Goal: Task Accomplishment & Management: Complete application form

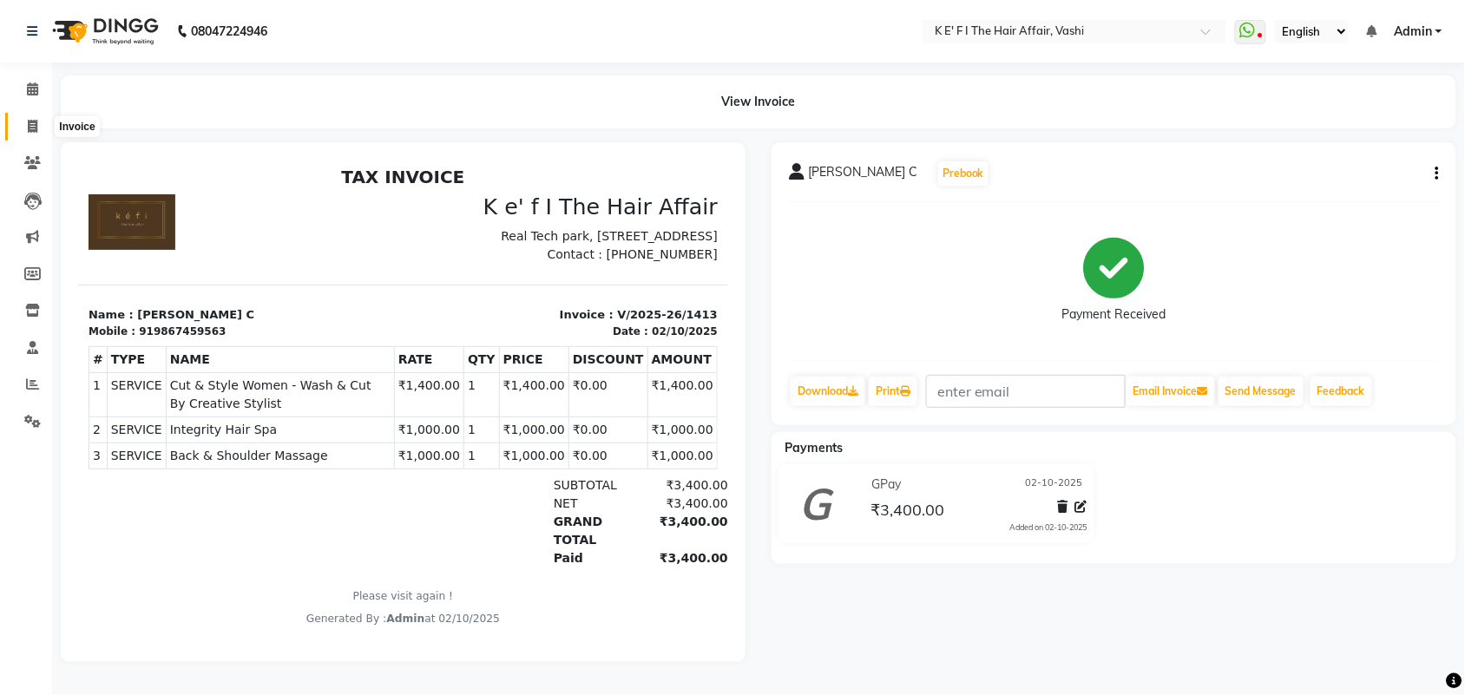
drag, startPoint x: 28, startPoint y: 128, endPoint x: 278, endPoint y: 1, distance: 280.2
click at [28, 127] on icon at bounding box center [33, 126] width 10 height 13
select select "6025"
select select "service"
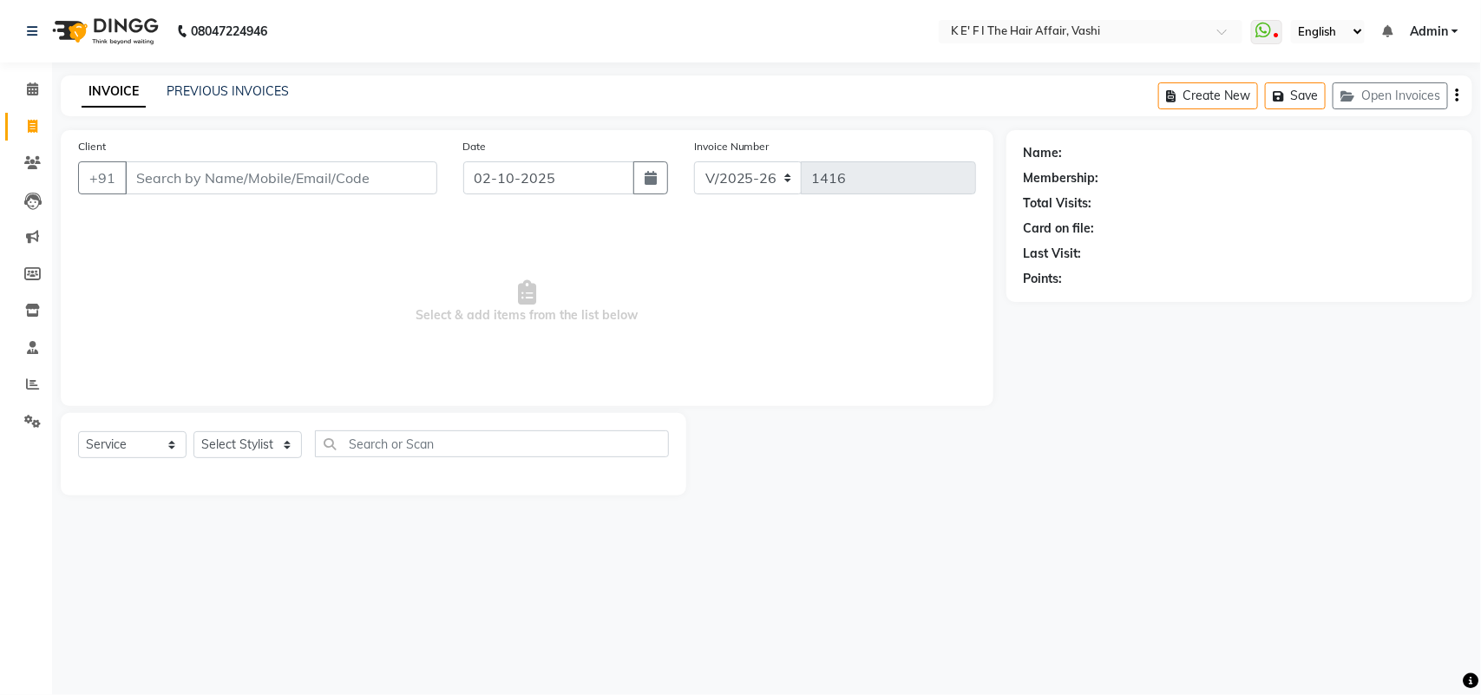
select select "43807"
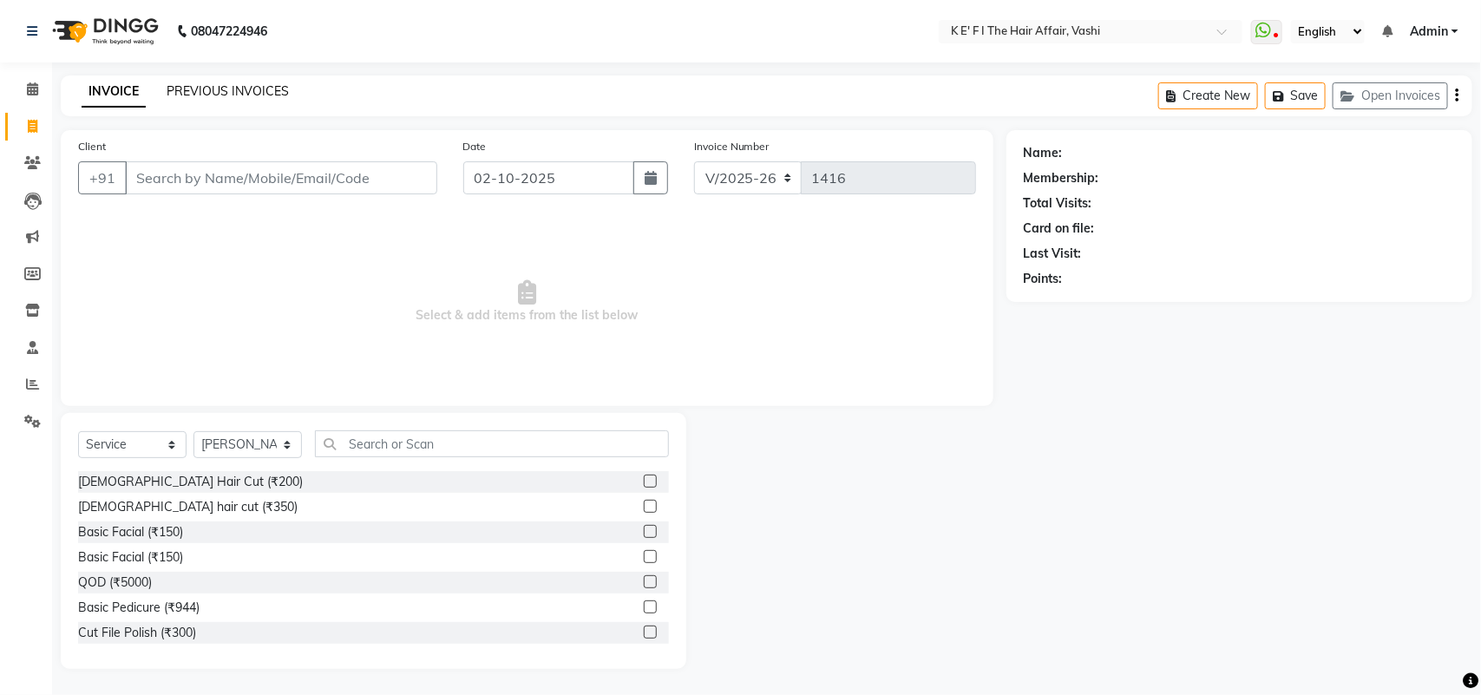
click at [240, 89] on link "PREVIOUS INVOICES" at bounding box center [228, 91] width 122 height 16
select select "6025"
select select "service"
drag, startPoint x: 75, startPoint y: 401, endPoint x: 92, endPoint y: 361, distance: 43.5
click at [85, 376] on div "Client +91 Date [DATE] Invoice Number V/2025 V/[PHONE_NUMBER] Select & add item…" at bounding box center [527, 399] width 959 height 539
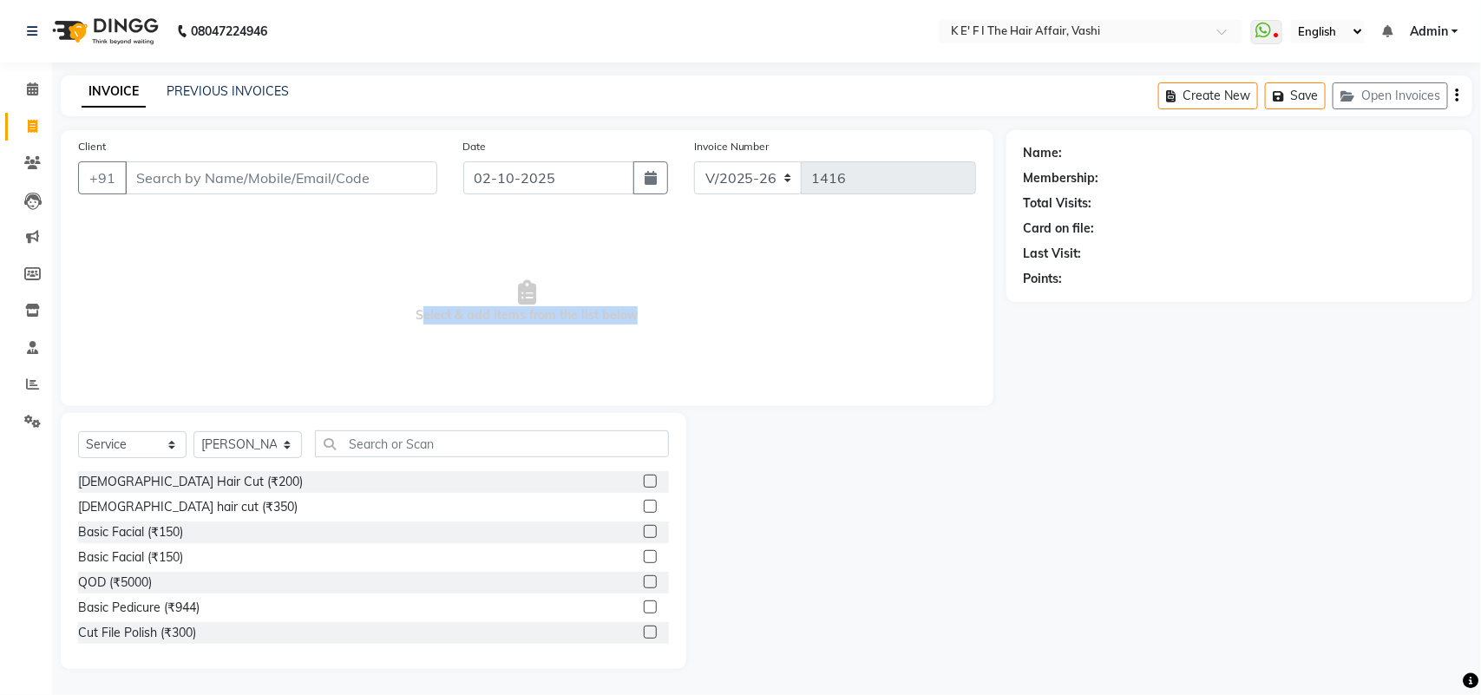
click at [345, 310] on span "Select & add items from the list below" at bounding box center [527, 302] width 898 height 174
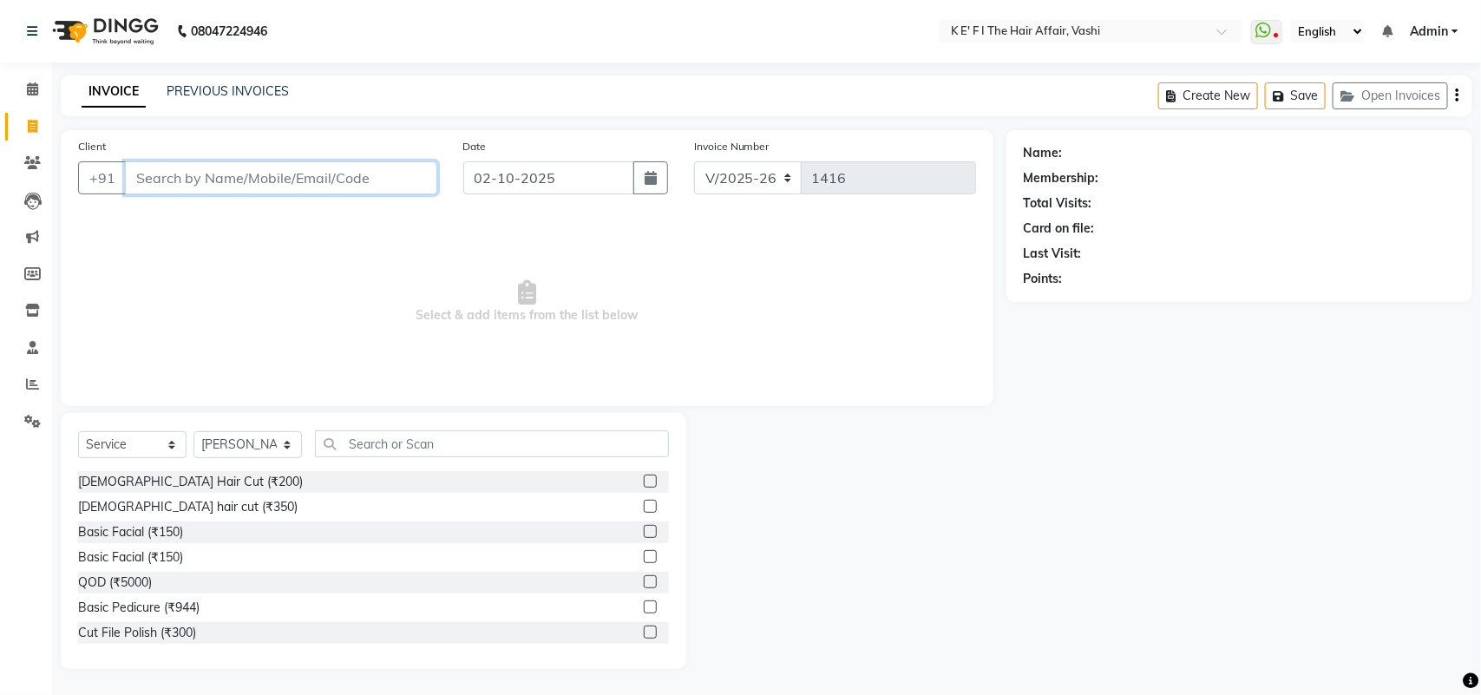
click at [273, 185] on input "Client" at bounding box center [281, 177] width 312 height 33
click at [244, 447] on select "Select Stylist aayaz [PERSON_NAME] [PERSON_NAME] Athem [PERSON_NAME] [PERSON_NA…" at bounding box center [248, 444] width 108 height 27
select select "43118"
click at [194, 431] on select "Select Stylist aayaz [PERSON_NAME] [PERSON_NAME] Athem [PERSON_NAME] [PERSON_NA…" at bounding box center [248, 444] width 108 height 27
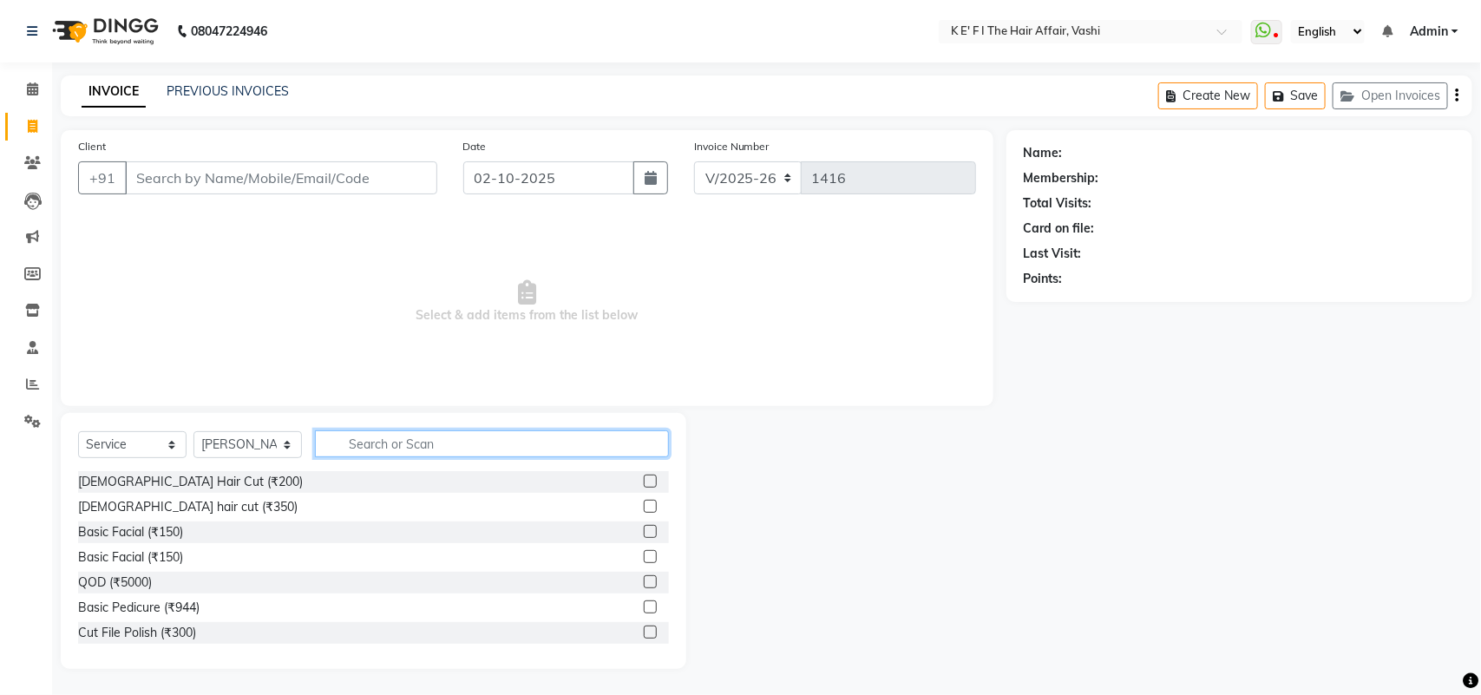
click at [389, 440] on input "text" at bounding box center [492, 443] width 354 height 27
type input "bas"
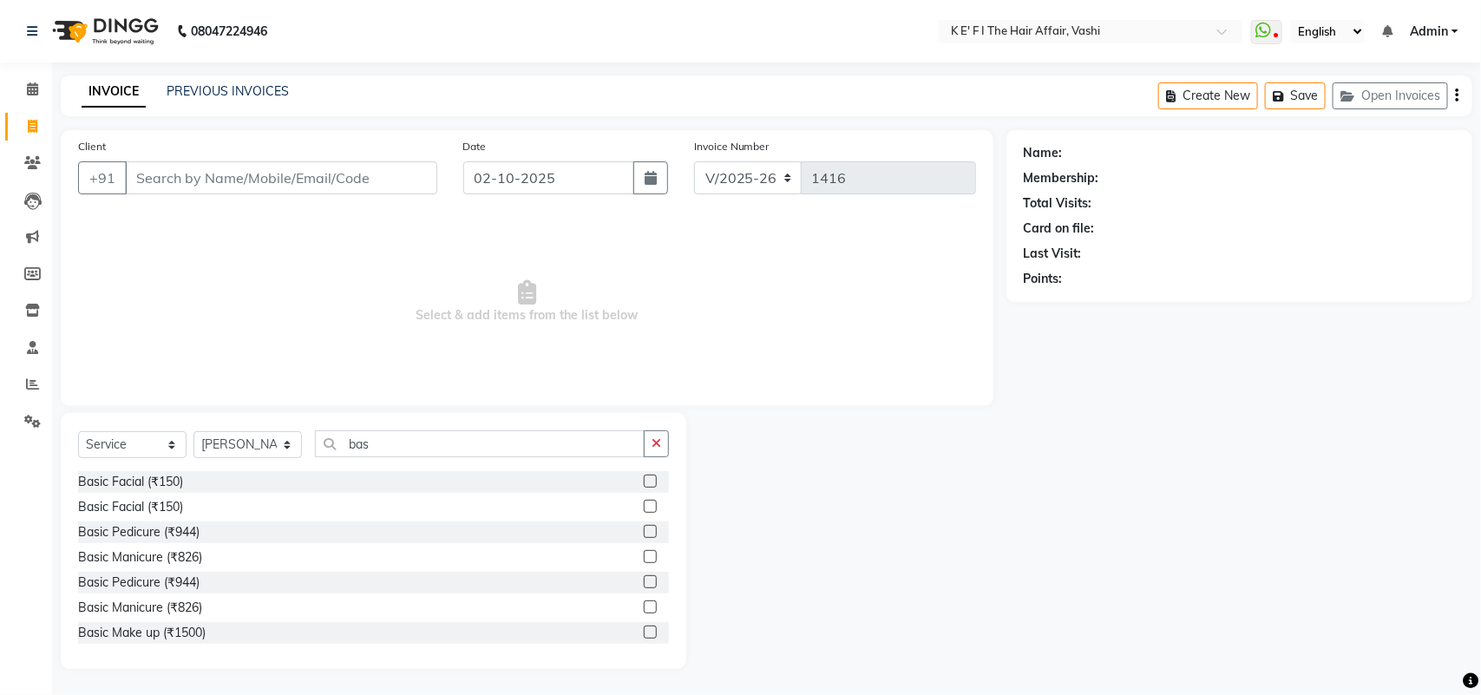
click at [644, 529] on label at bounding box center [650, 531] width 13 height 13
click at [644, 529] on input "checkbox" at bounding box center [649, 532] width 11 height 11
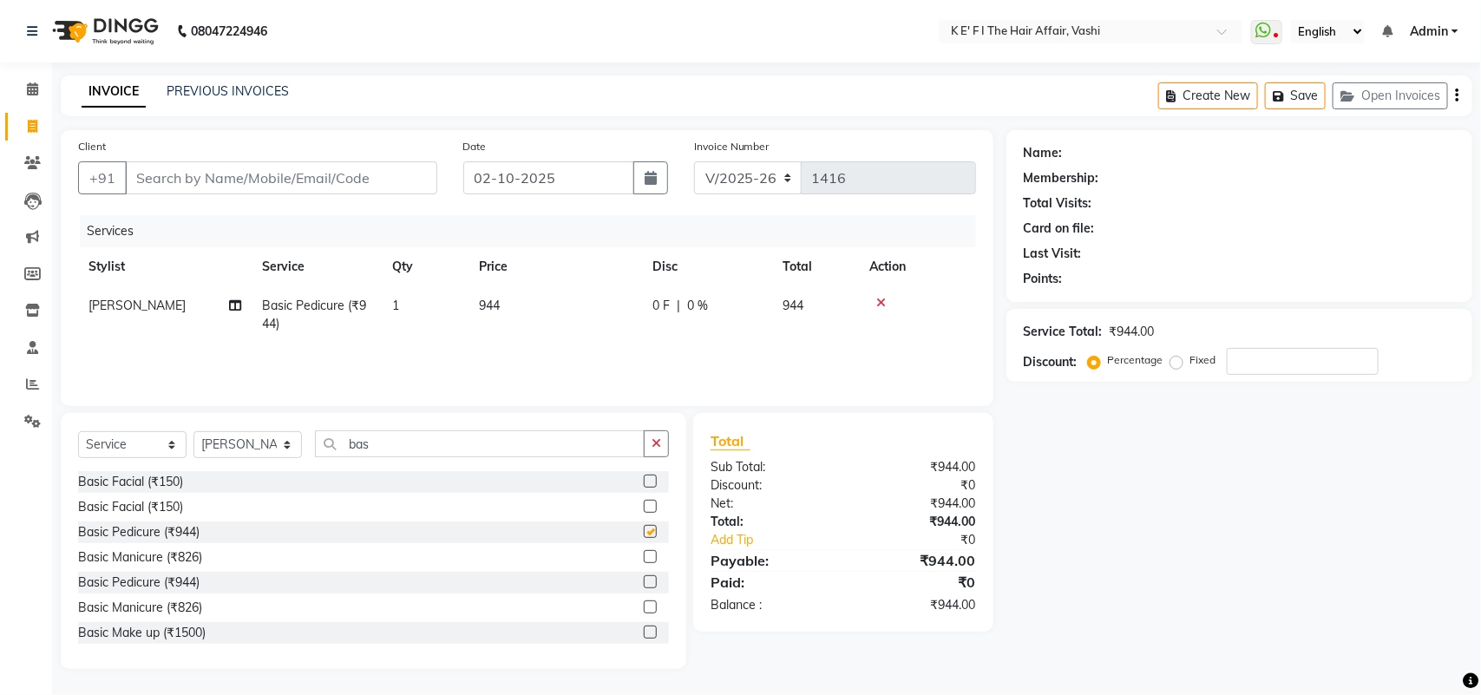
click at [522, 308] on td "944" at bounding box center [556, 314] width 174 height 57
checkbox input "false"
select select "43118"
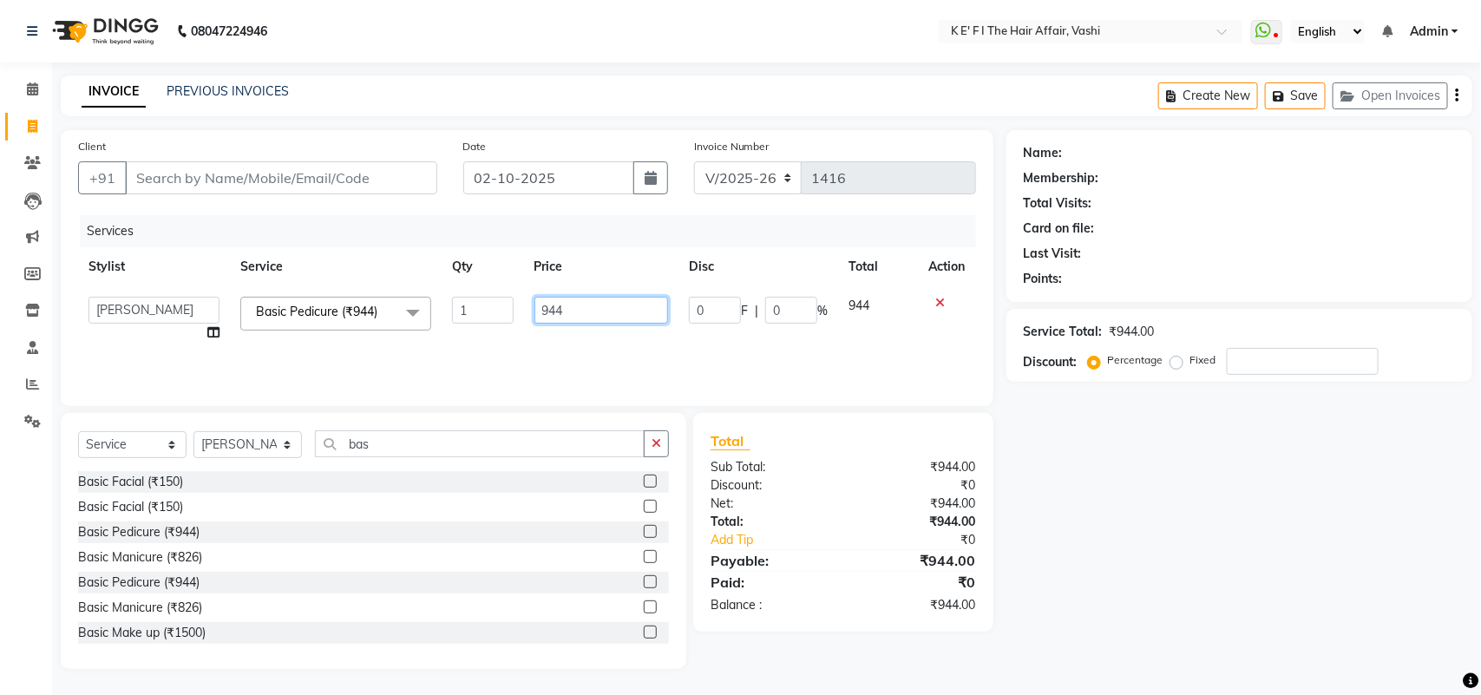
click at [549, 297] on input "944" at bounding box center [602, 310] width 135 height 27
type input "900"
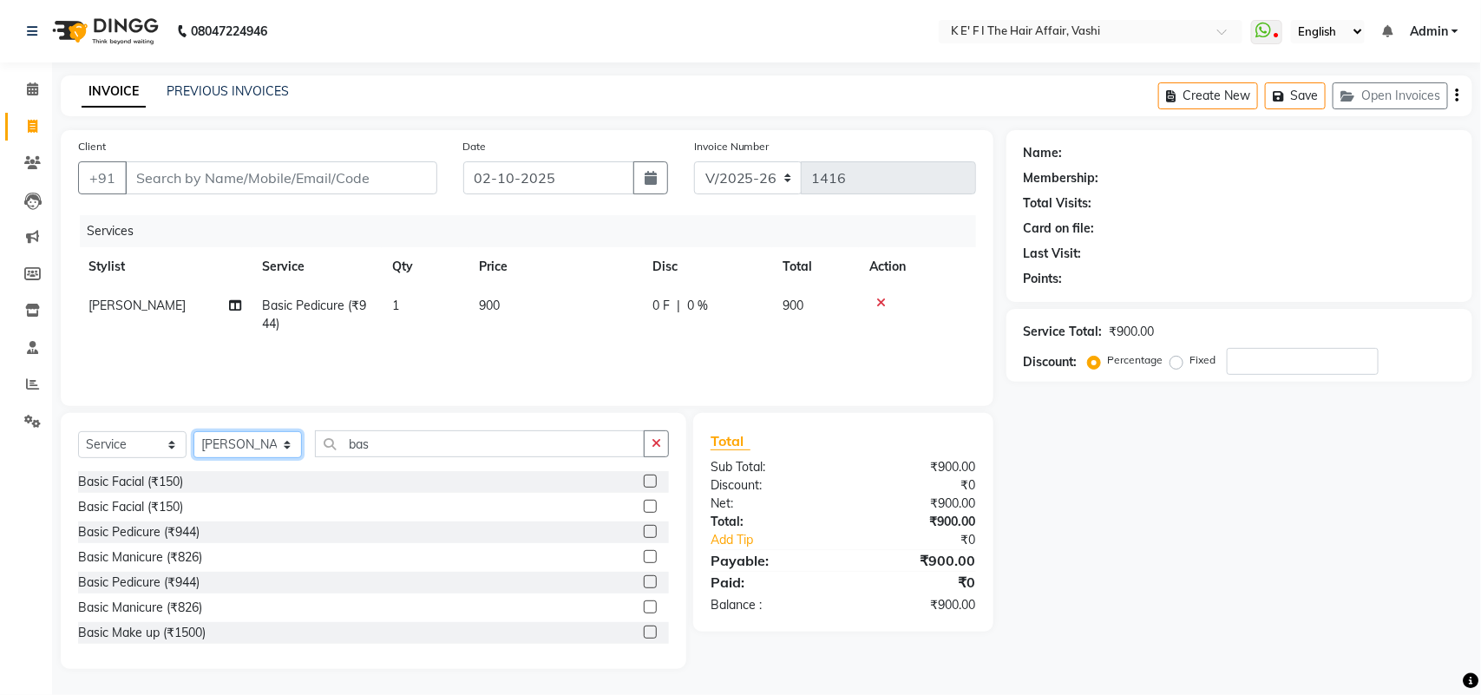
click at [270, 439] on select "Select Stylist aayaz [PERSON_NAME] [PERSON_NAME] Athem [PERSON_NAME] [PERSON_NA…" at bounding box center [248, 444] width 108 height 27
select select "44727"
click at [194, 431] on select "Select Stylist aayaz [PERSON_NAME] [PERSON_NAME] Athem [PERSON_NAME] [PERSON_NA…" at bounding box center [248, 444] width 108 height 27
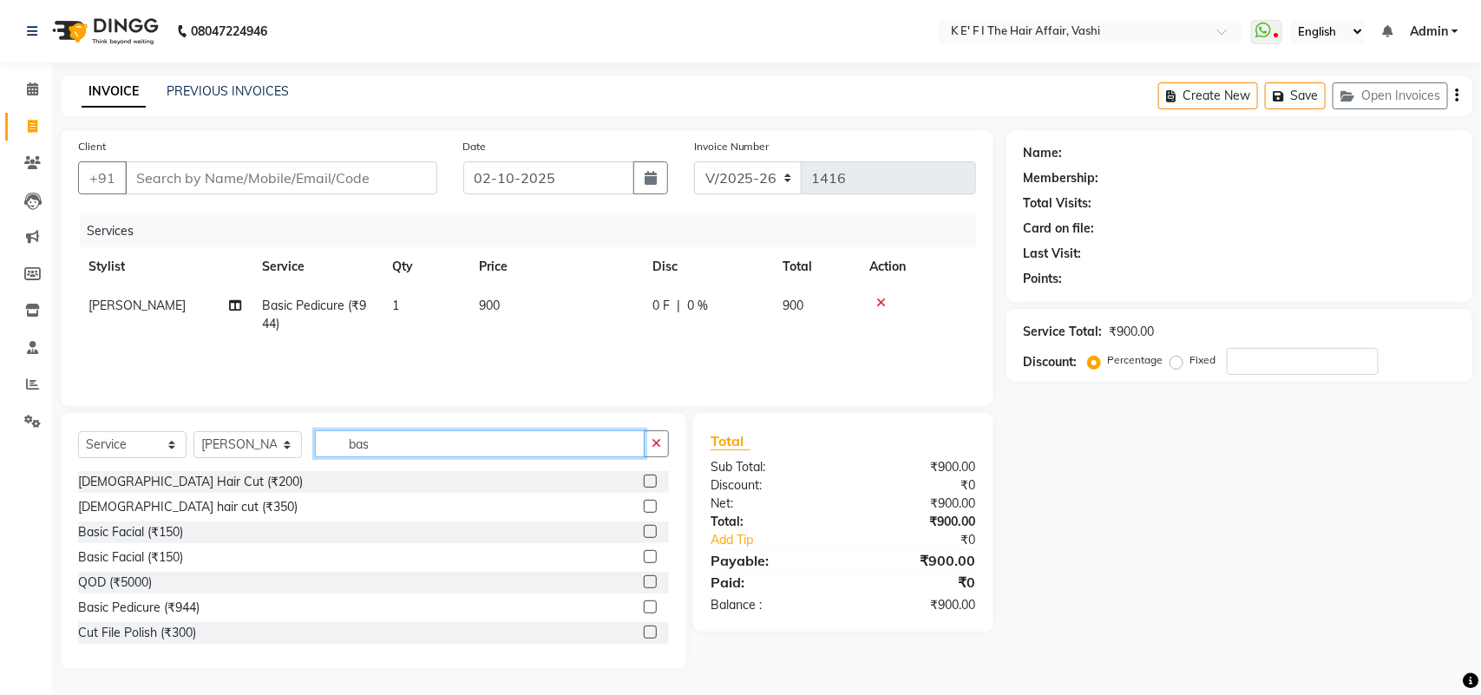
click at [371, 449] on input "bas" at bounding box center [480, 443] width 330 height 27
type input "o3"
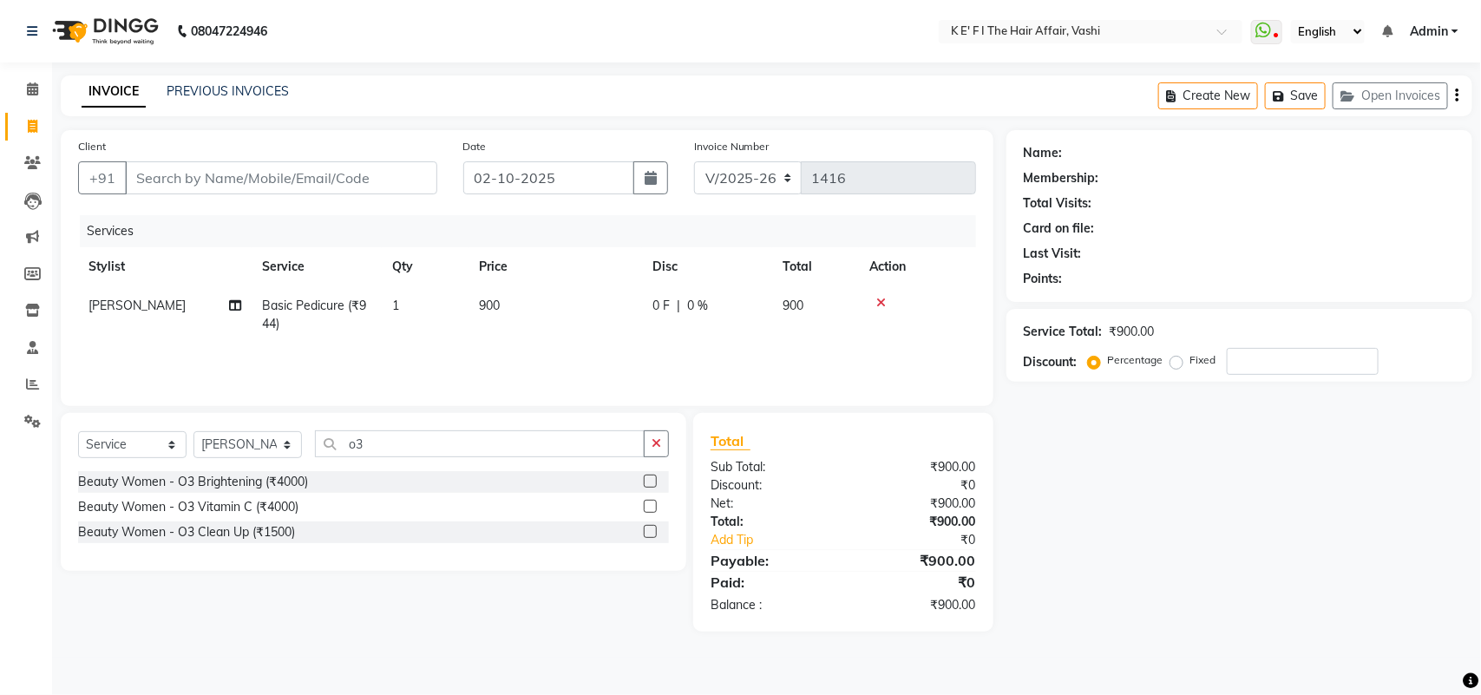
click at [646, 484] on label at bounding box center [650, 481] width 13 height 13
click at [646, 484] on input "checkbox" at bounding box center [649, 481] width 11 height 11
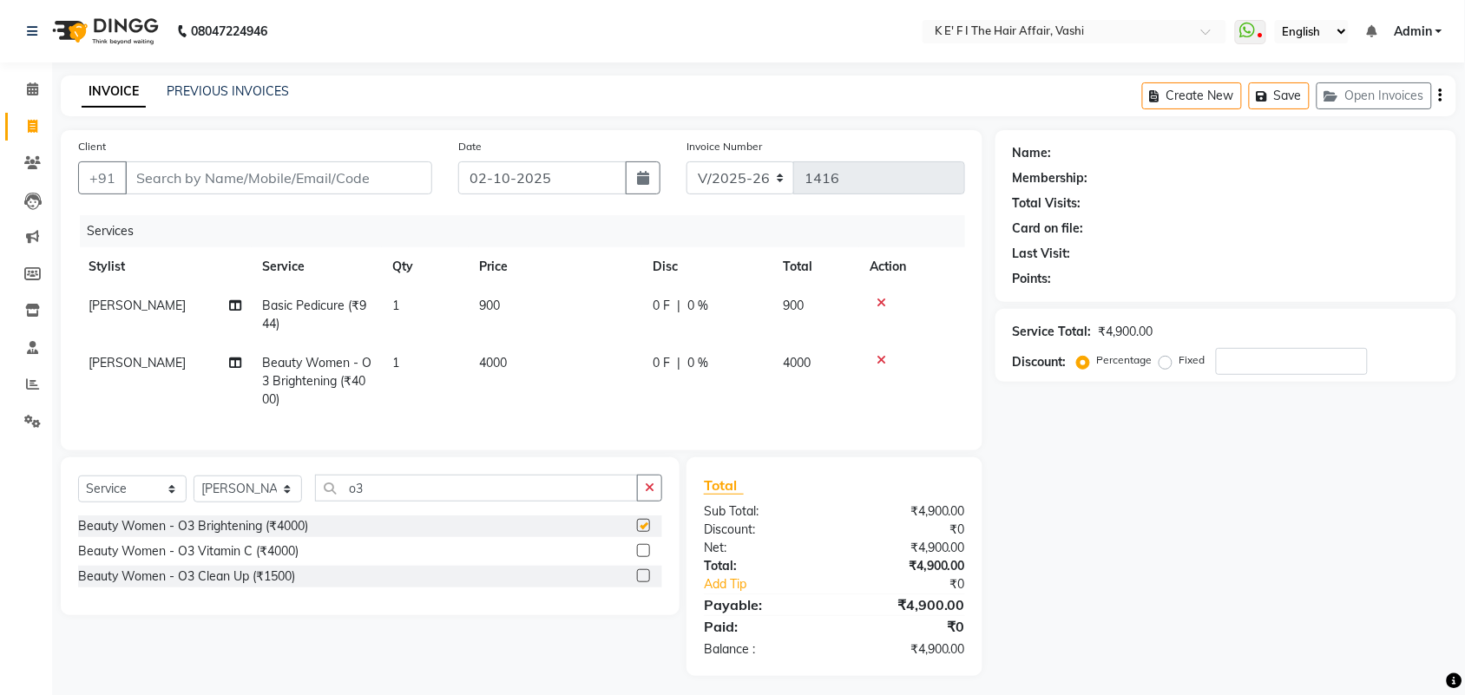
click at [571, 380] on td "4000" at bounding box center [556, 381] width 174 height 75
checkbox input "false"
select select "44727"
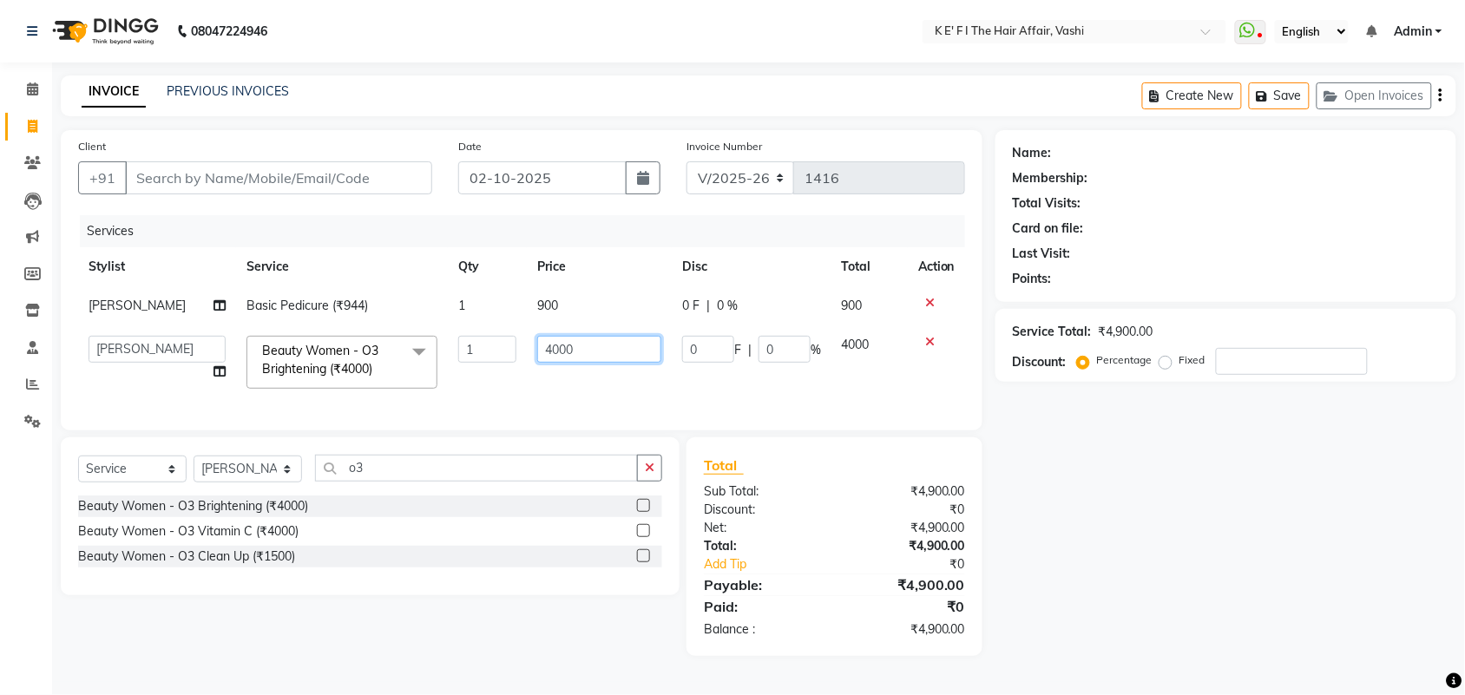
click at [553, 358] on input "4000" at bounding box center [599, 349] width 124 height 27
type input "2000"
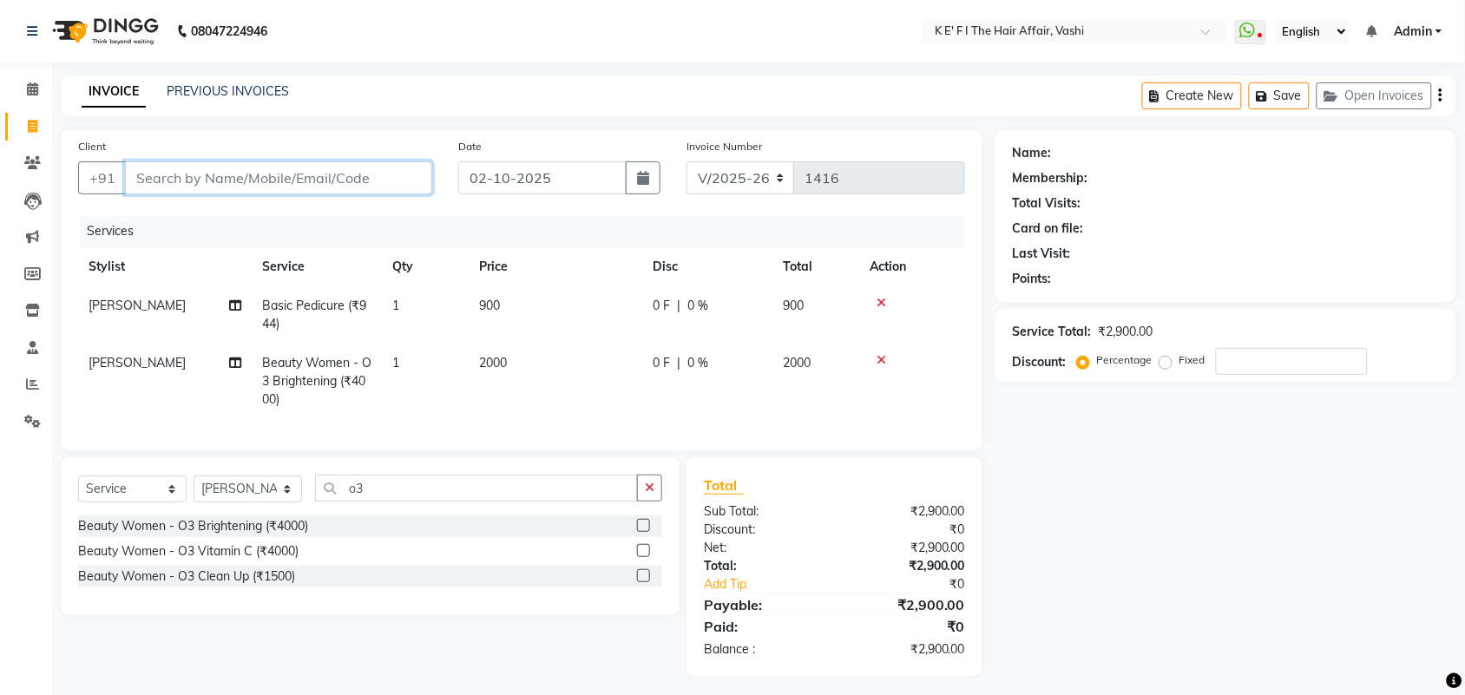
click at [253, 179] on input "Client" at bounding box center [278, 177] width 307 height 33
type input "9"
type input "0"
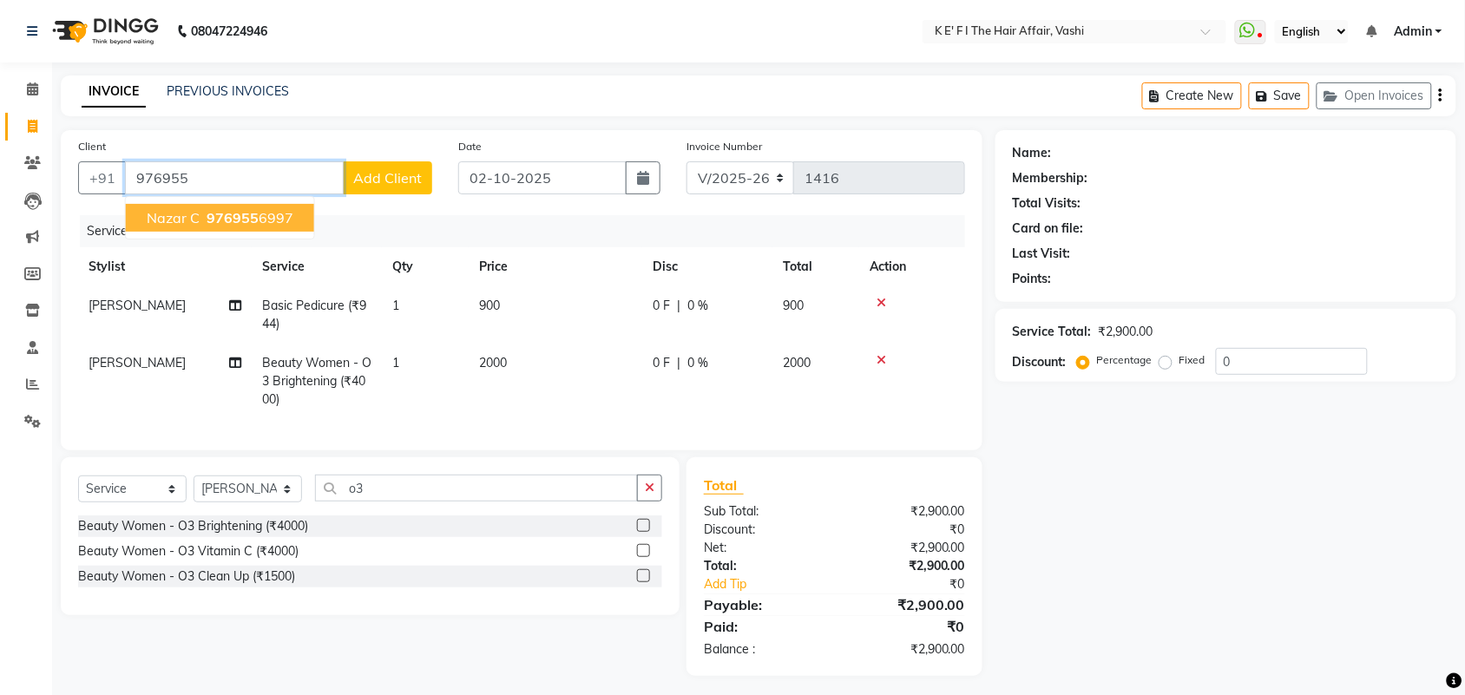
click at [278, 226] on button "nazar c 976955 6997" at bounding box center [220, 218] width 188 height 28
type input "9769556997"
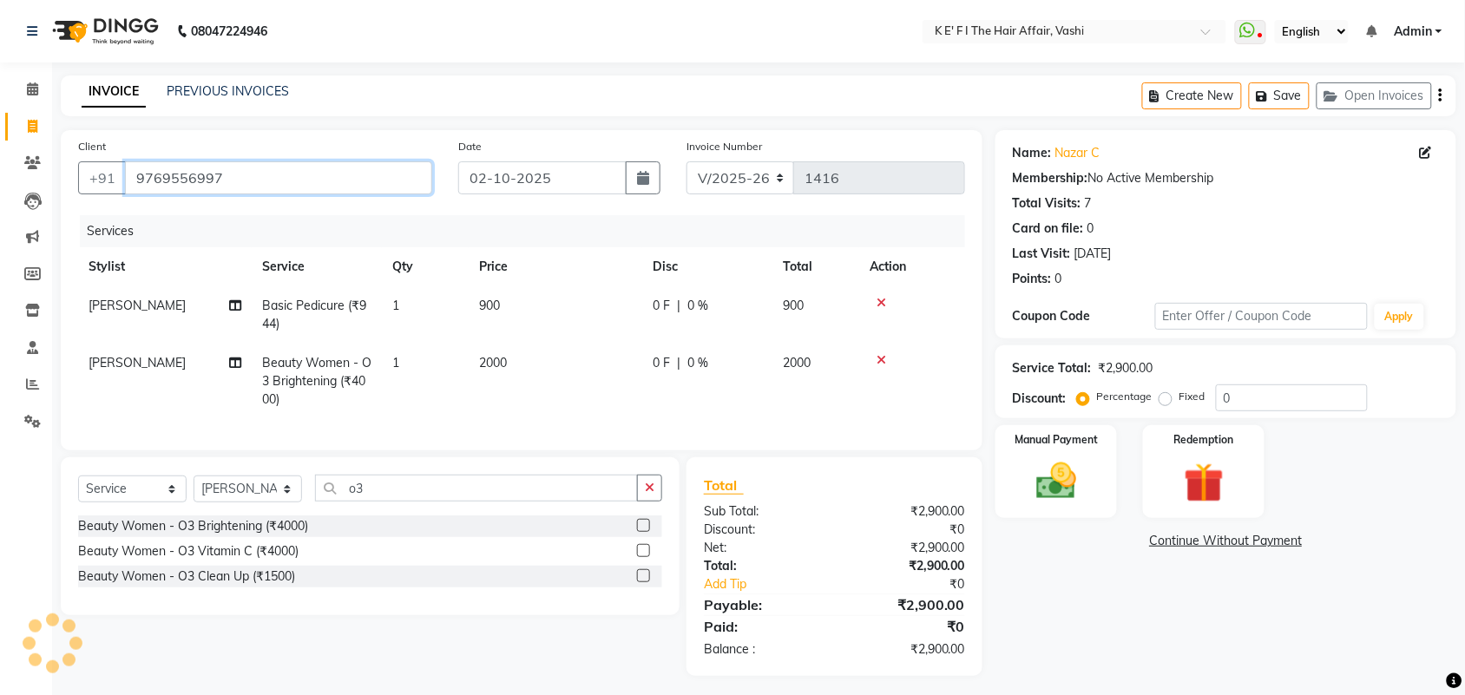
click at [187, 174] on input "9769556997" at bounding box center [278, 177] width 307 height 33
click at [712, 306] on div "0 F | 0 %" at bounding box center [707, 306] width 109 height 18
select select "43118"
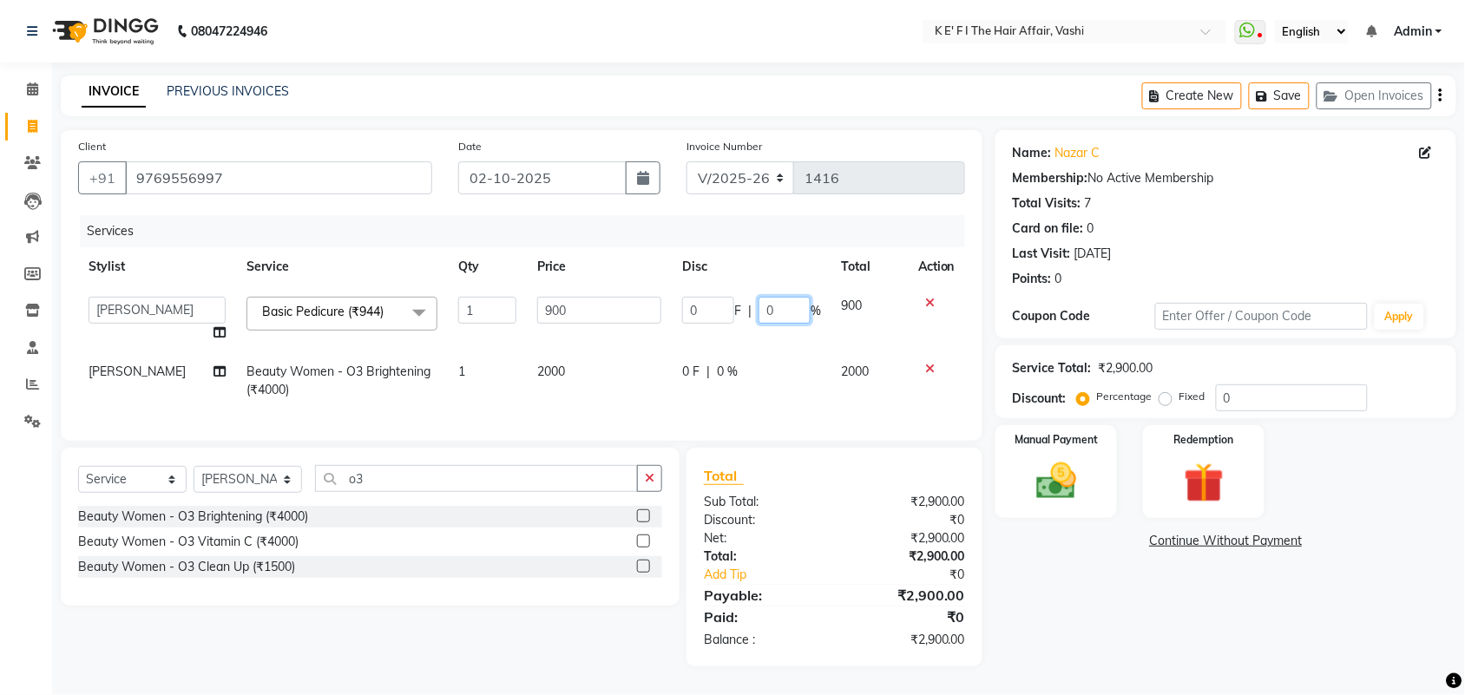
click at [764, 301] on input "0" at bounding box center [784, 310] width 52 height 27
type input "20"
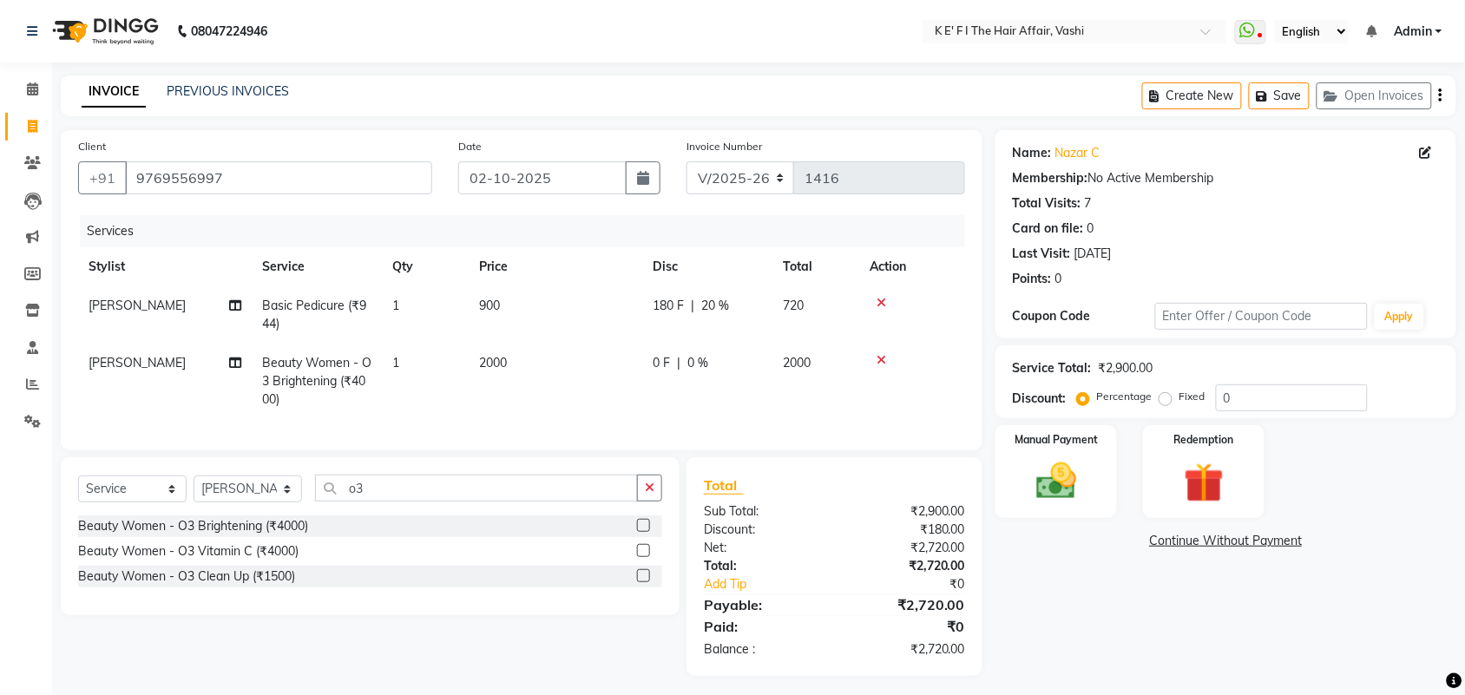
click at [734, 318] on td "180 F | 20 %" at bounding box center [707, 314] width 130 height 57
select select "43118"
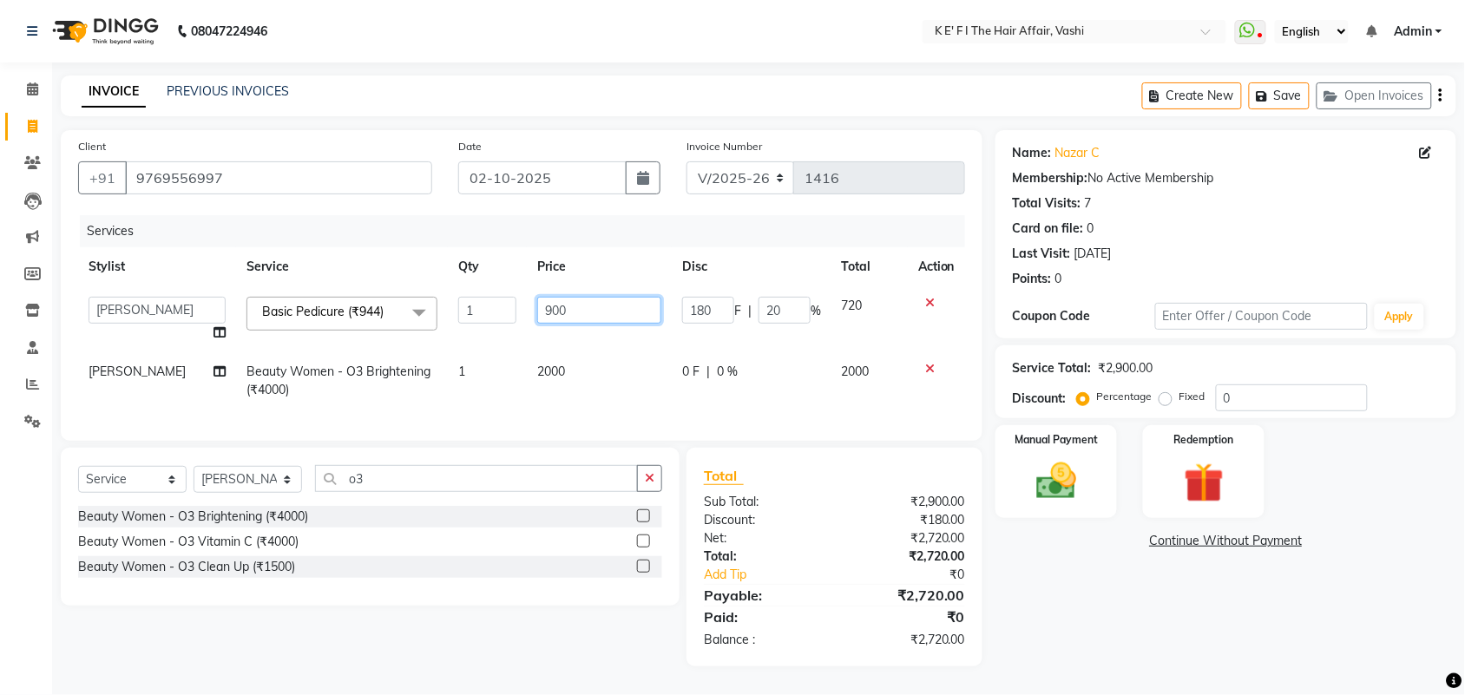
click at [575, 310] on input "900" at bounding box center [599, 310] width 124 height 27
type input "755"
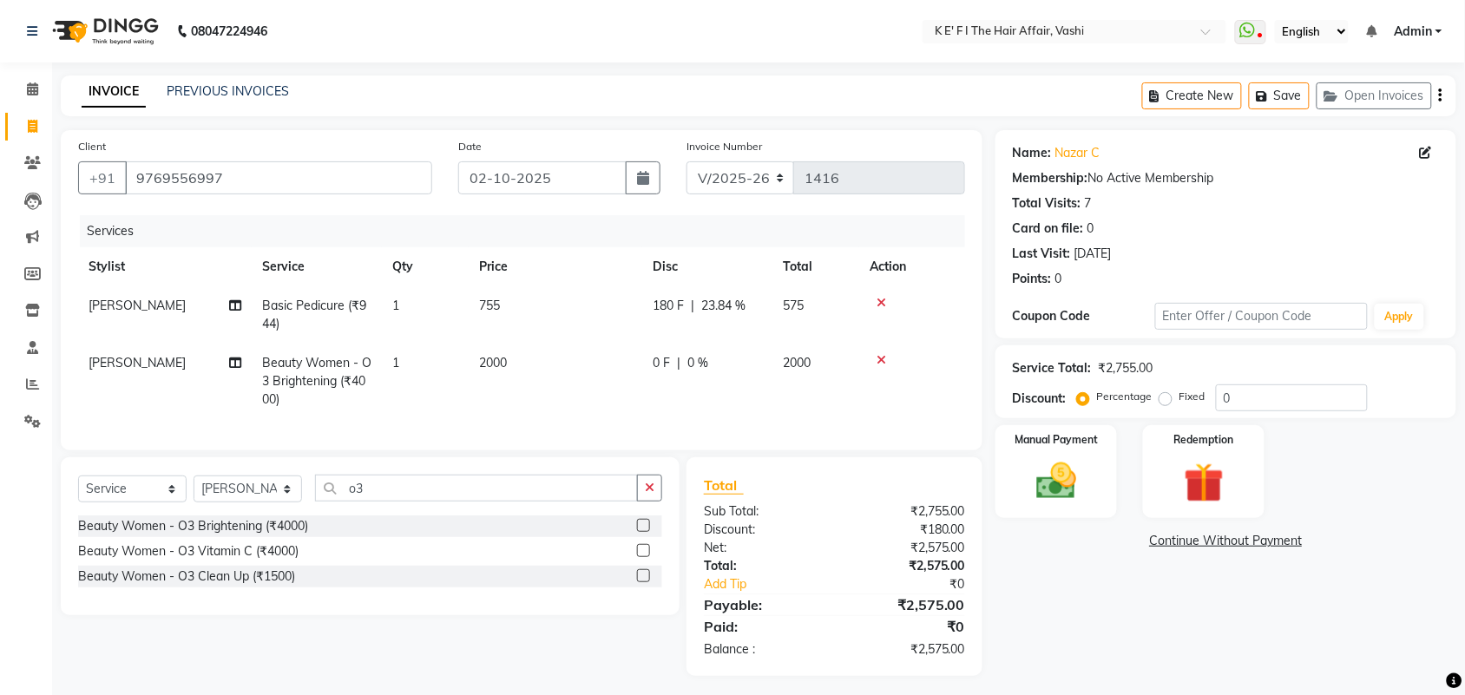
click at [714, 331] on td "180 F | 23.84 %" at bounding box center [707, 314] width 130 height 57
select select "43118"
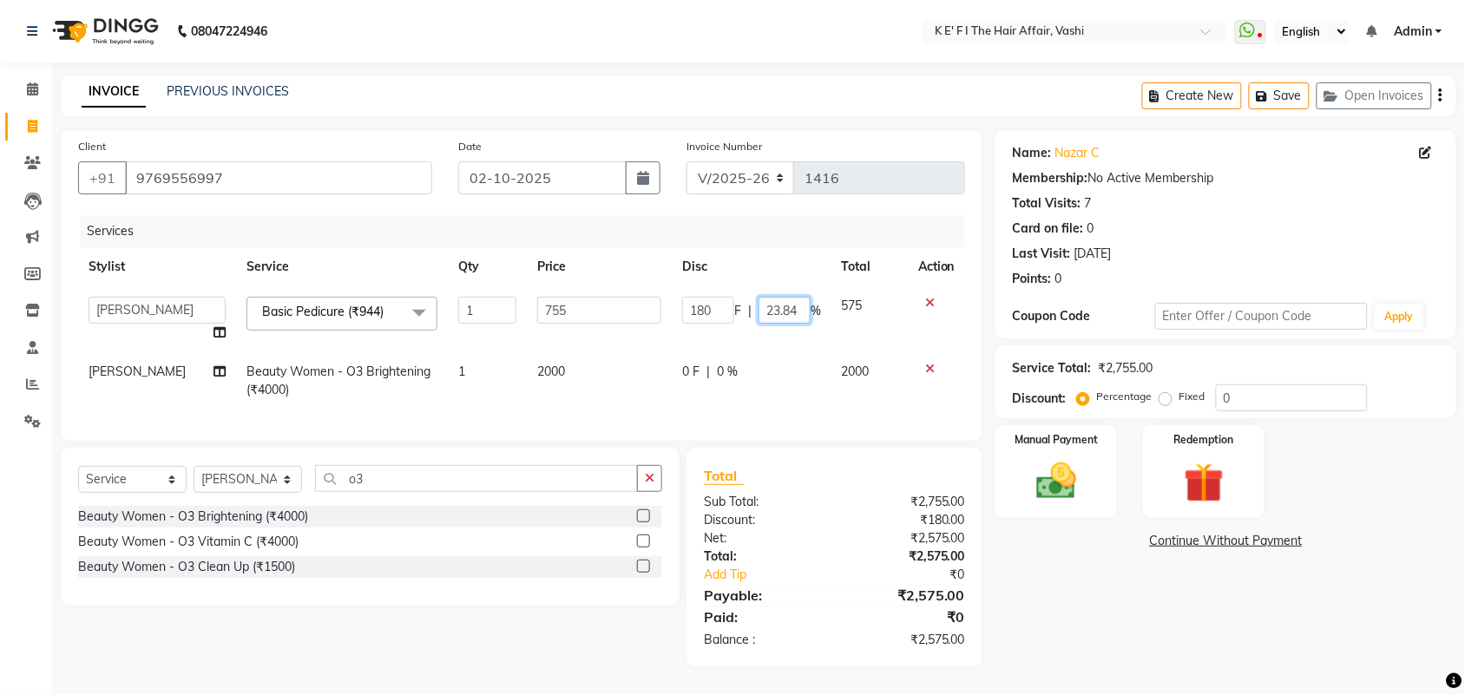
click at [773, 314] on input "23.84" at bounding box center [784, 310] width 52 height 27
type input "0"
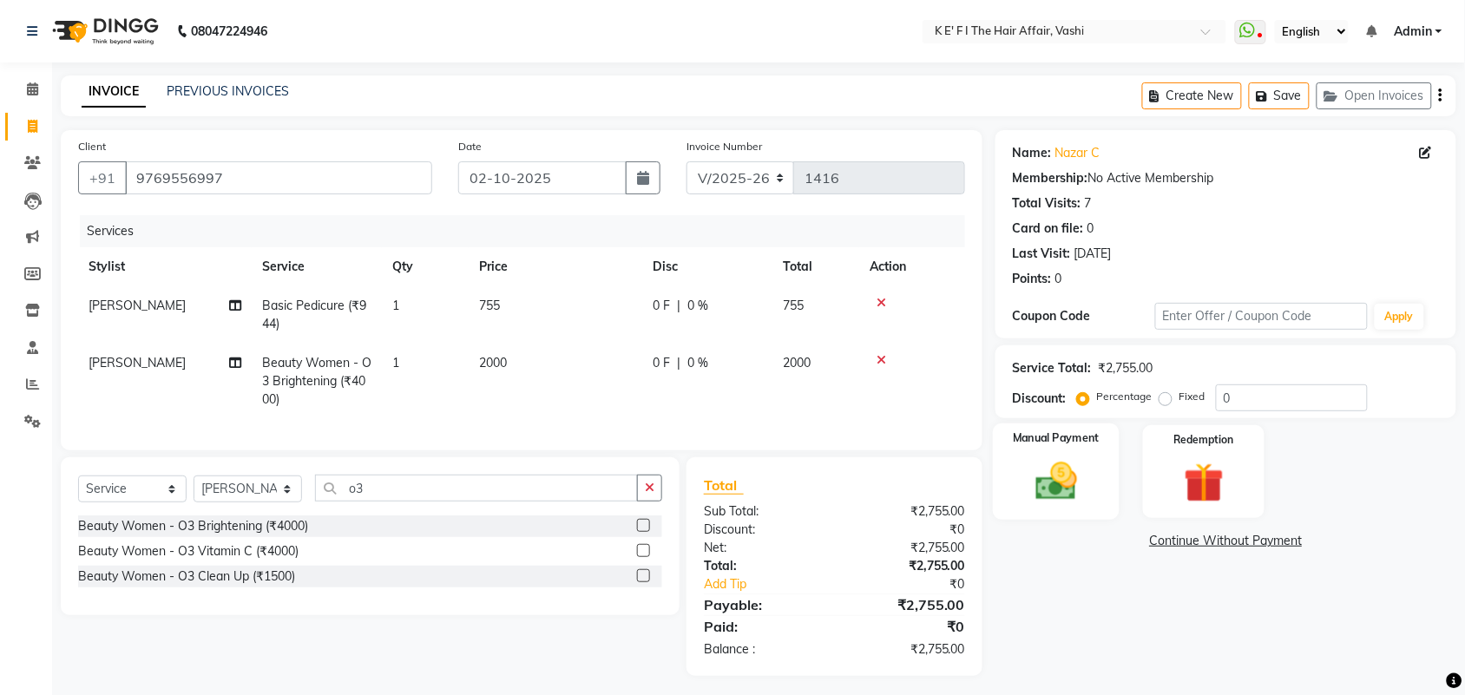
click at [1060, 479] on img at bounding box center [1056, 481] width 68 height 48
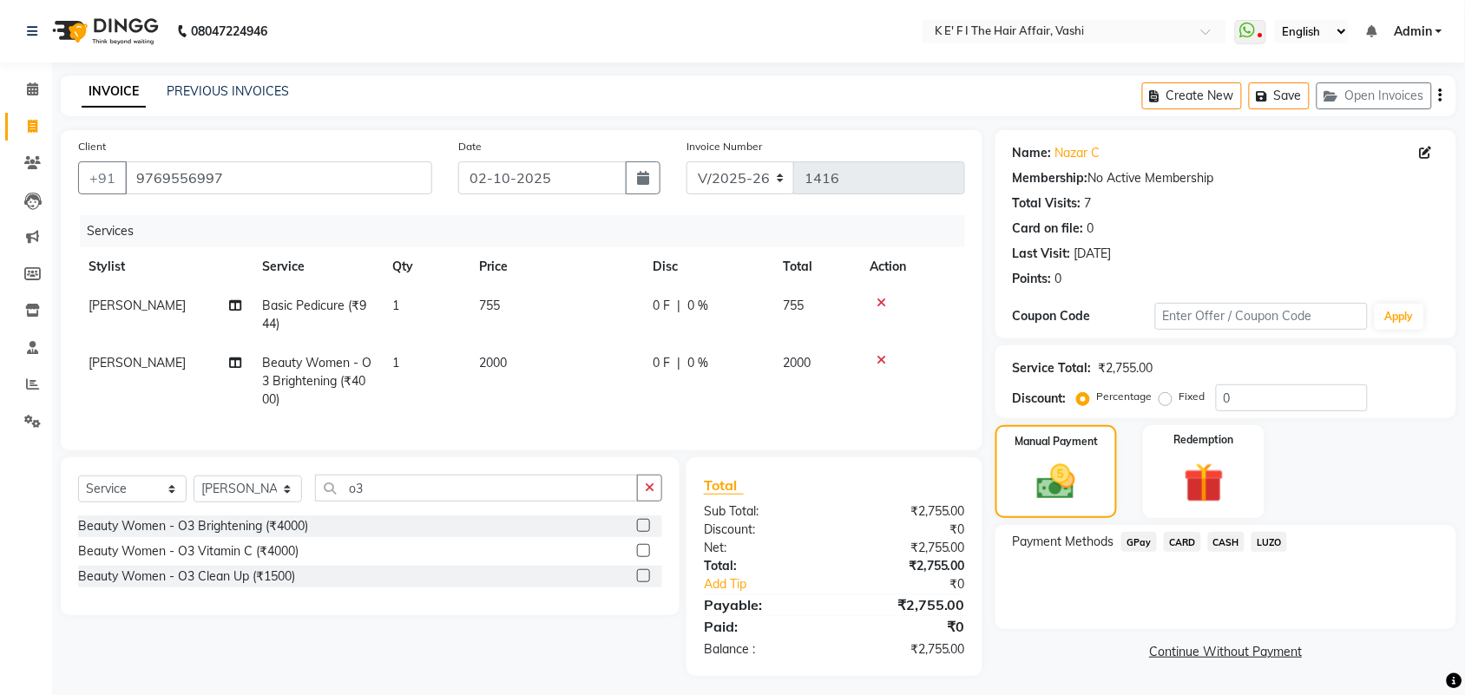
click at [1143, 545] on span "GPay" at bounding box center [1139, 542] width 36 height 20
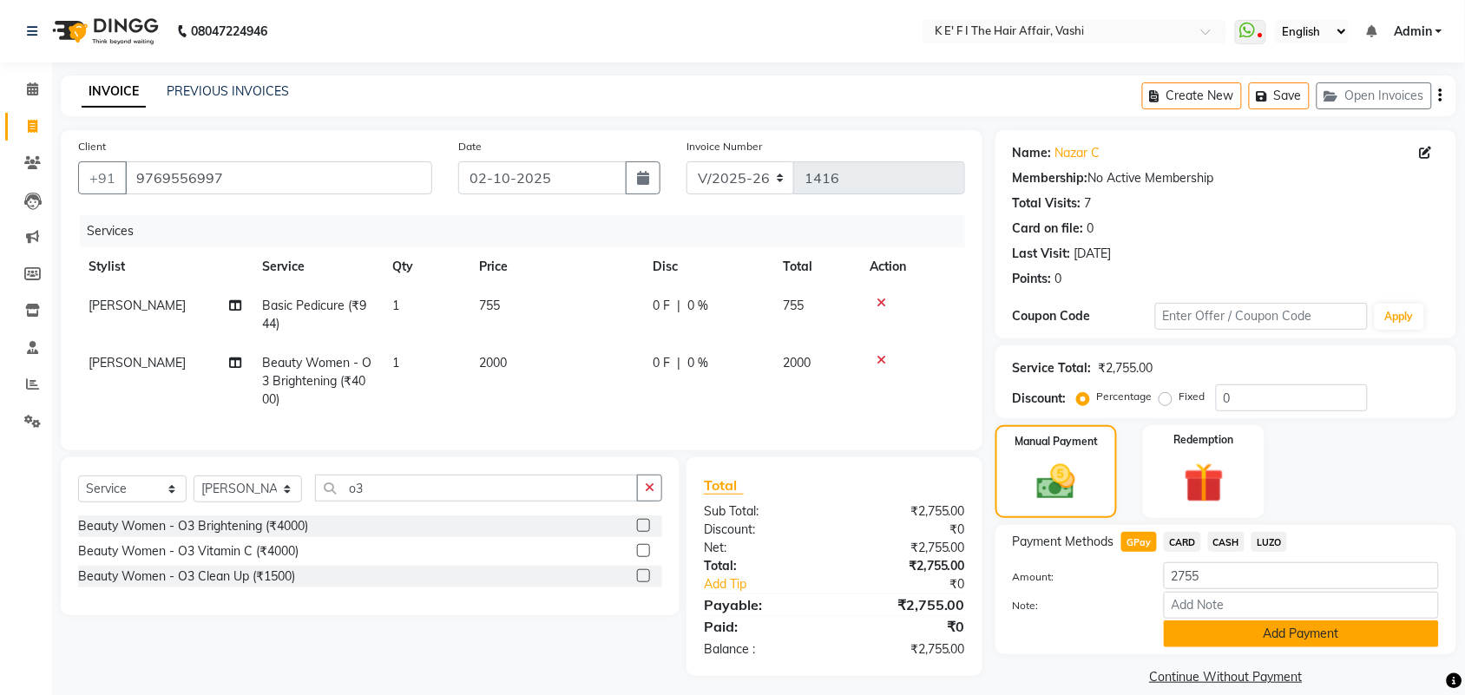
click at [1204, 620] on button "Add Payment" at bounding box center [1301, 633] width 275 height 27
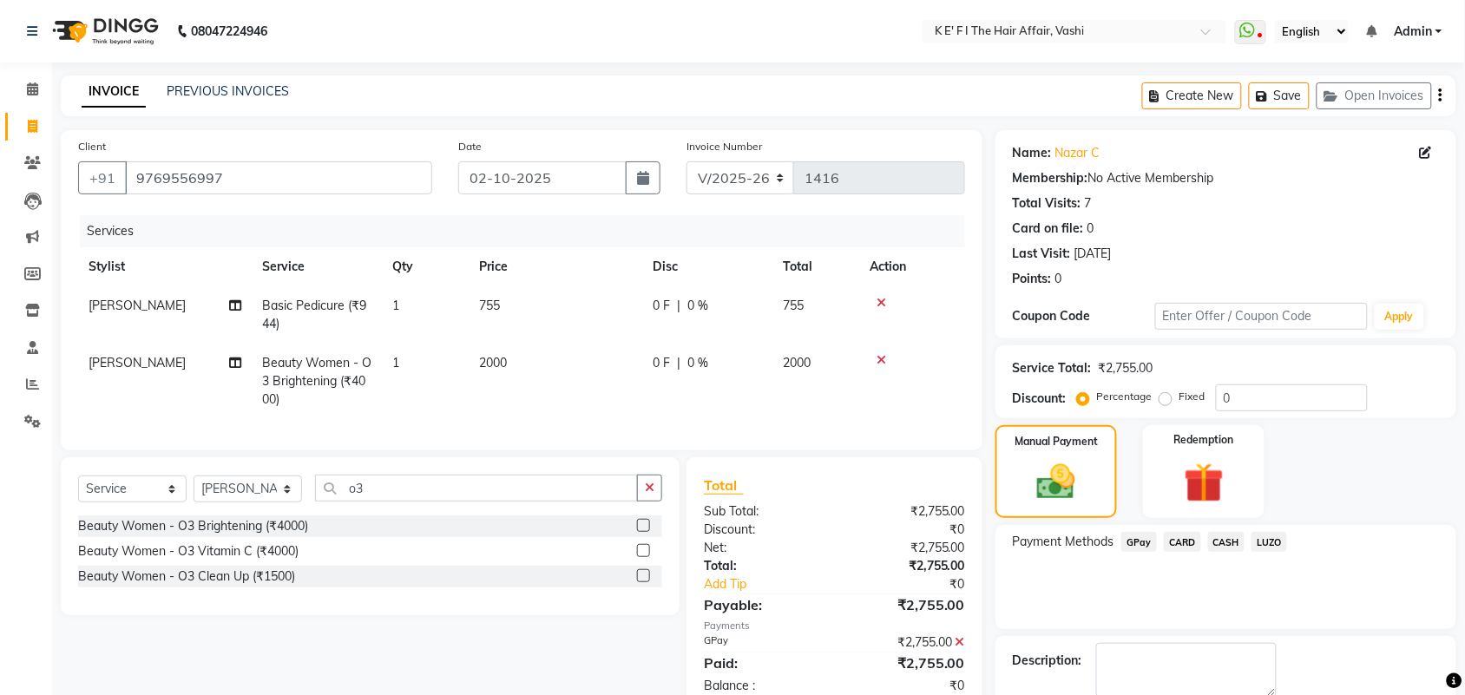
scroll to position [94, 0]
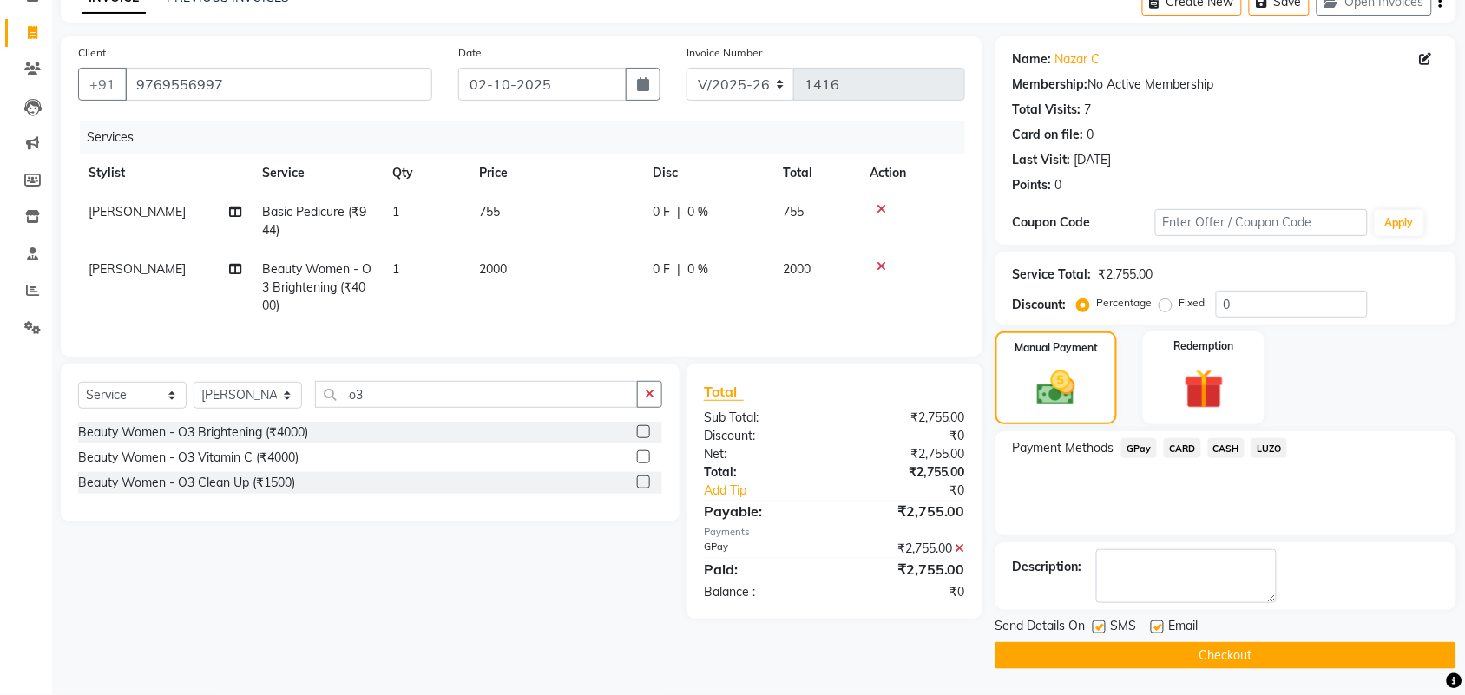
click at [1104, 622] on label at bounding box center [1099, 626] width 13 height 13
click at [1104, 622] on input "checkbox" at bounding box center [1098, 627] width 11 height 11
checkbox input "false"
click at [1159, 627] on label at bounding box center [1157, 626] width 13 height 13
click at [1159, 627] on input "checkbox" at bounding box center [1156, 627] width 11 height 11
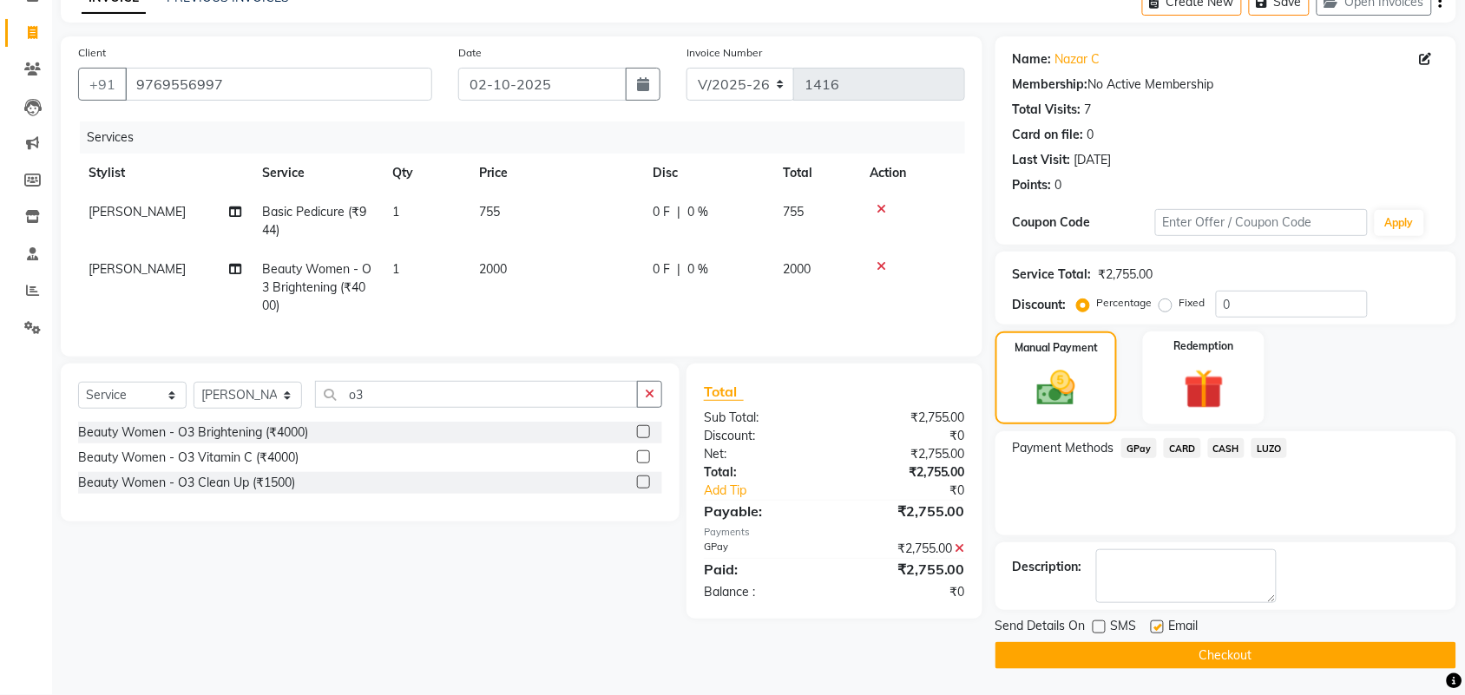
checkbox input "false"
click at [1125, 656] on button "Checkout" at bounding box center [1225, 655] width 461 height 27
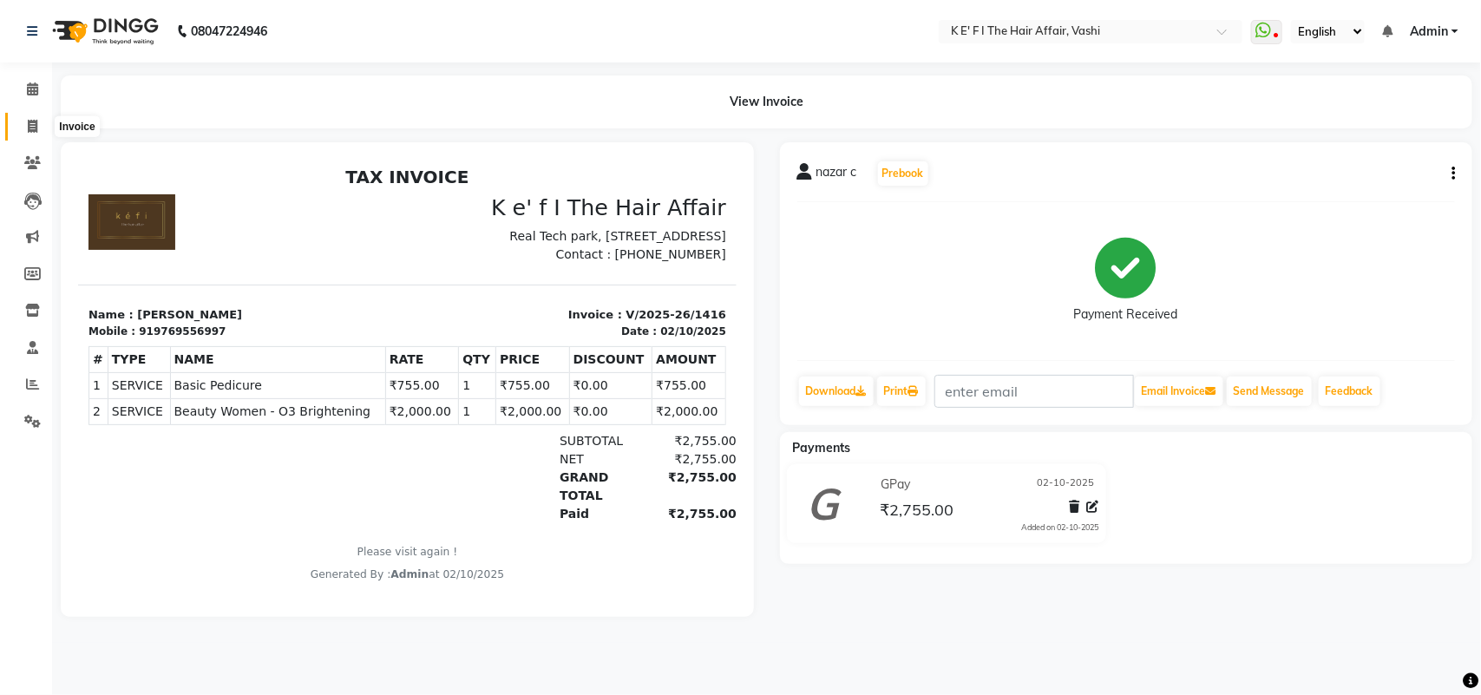
click at [37, 127] on span at bounding box center [32, 127] width 30 height 20
select select "6025"
select select "service"
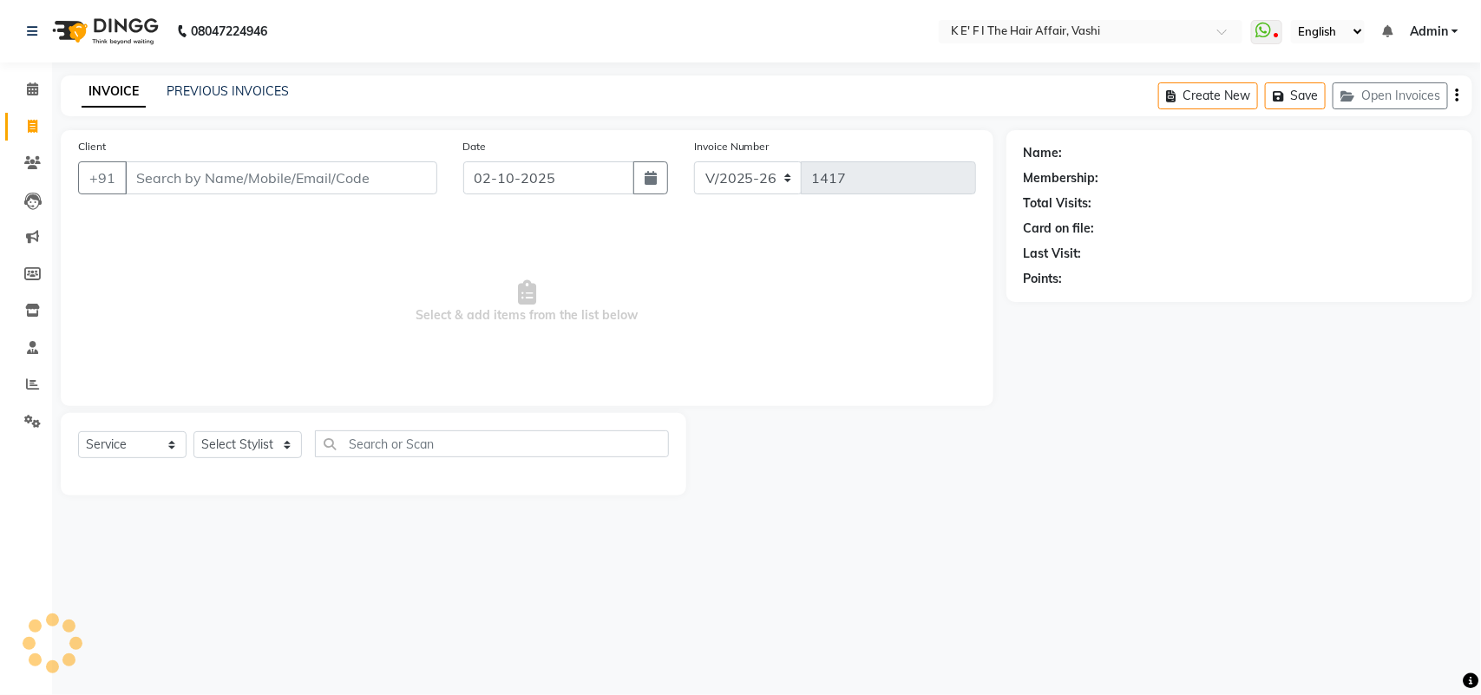
select select "43807"
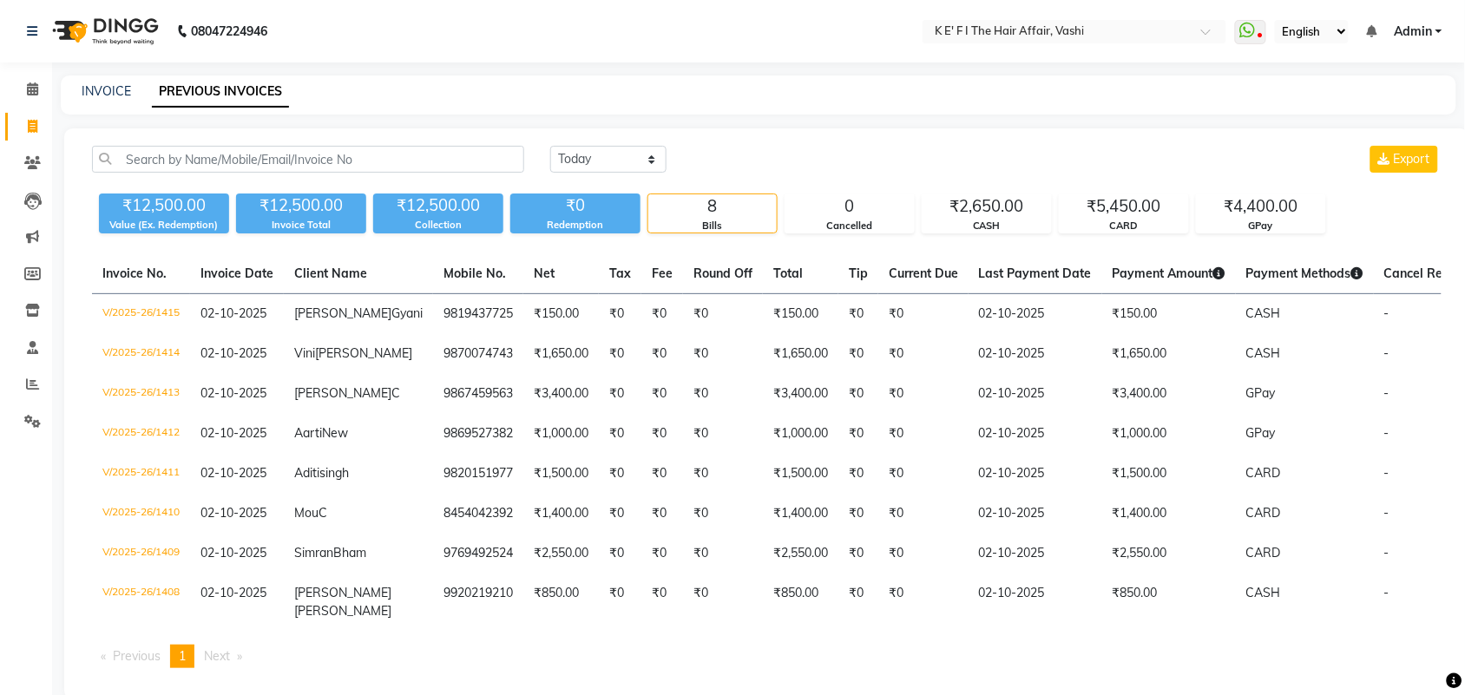
drag, startPoint x: 27, startPoint y: 123, endPoint x: 178, endPoint y: 0, distance: 194.9
click at [28, 123] on icon at bounding box center [33, 126] width 10 height 13
select select "6025"
select select "service"
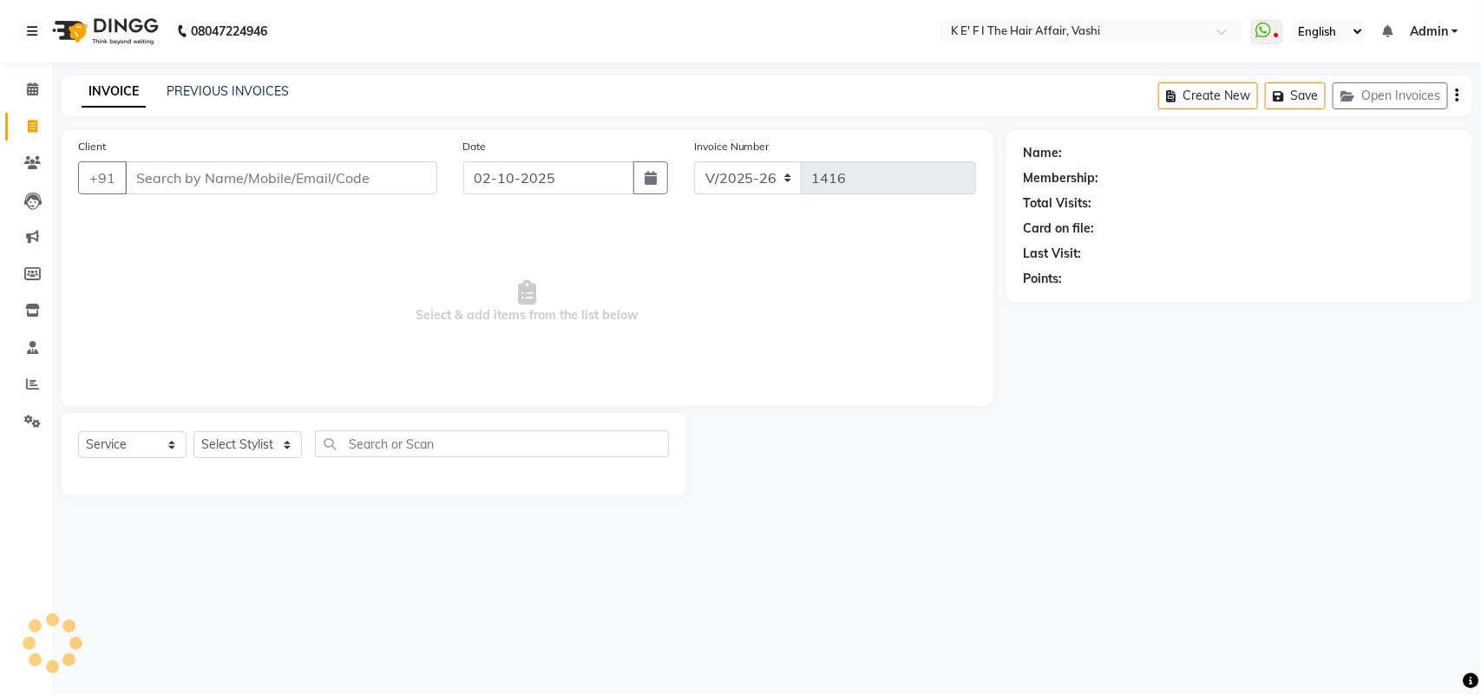
select select "43807"
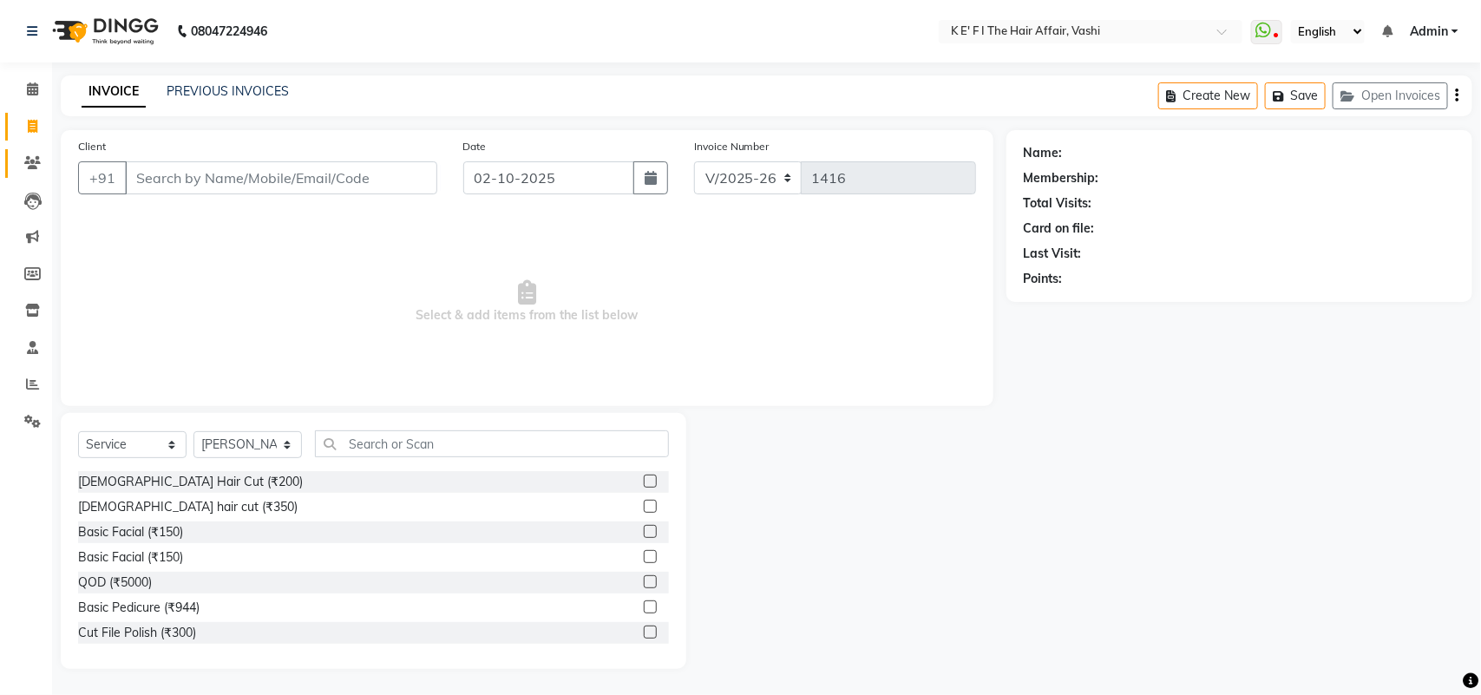
click at [24, 167] on icon at bounding box center [32, 162] width 16 height 13
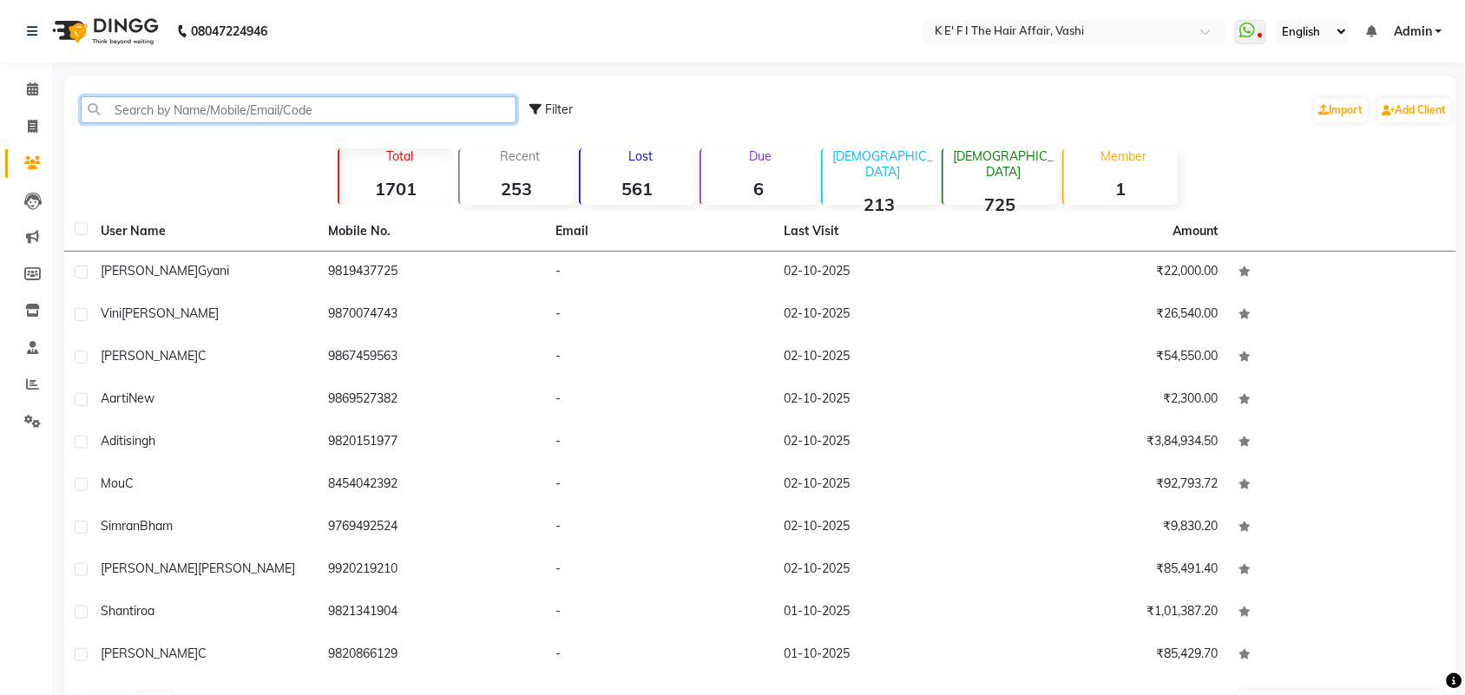
click at [201, 115] on input "text" at bounding box center [299, 109] width 436 height 27
paste input "9769556997"
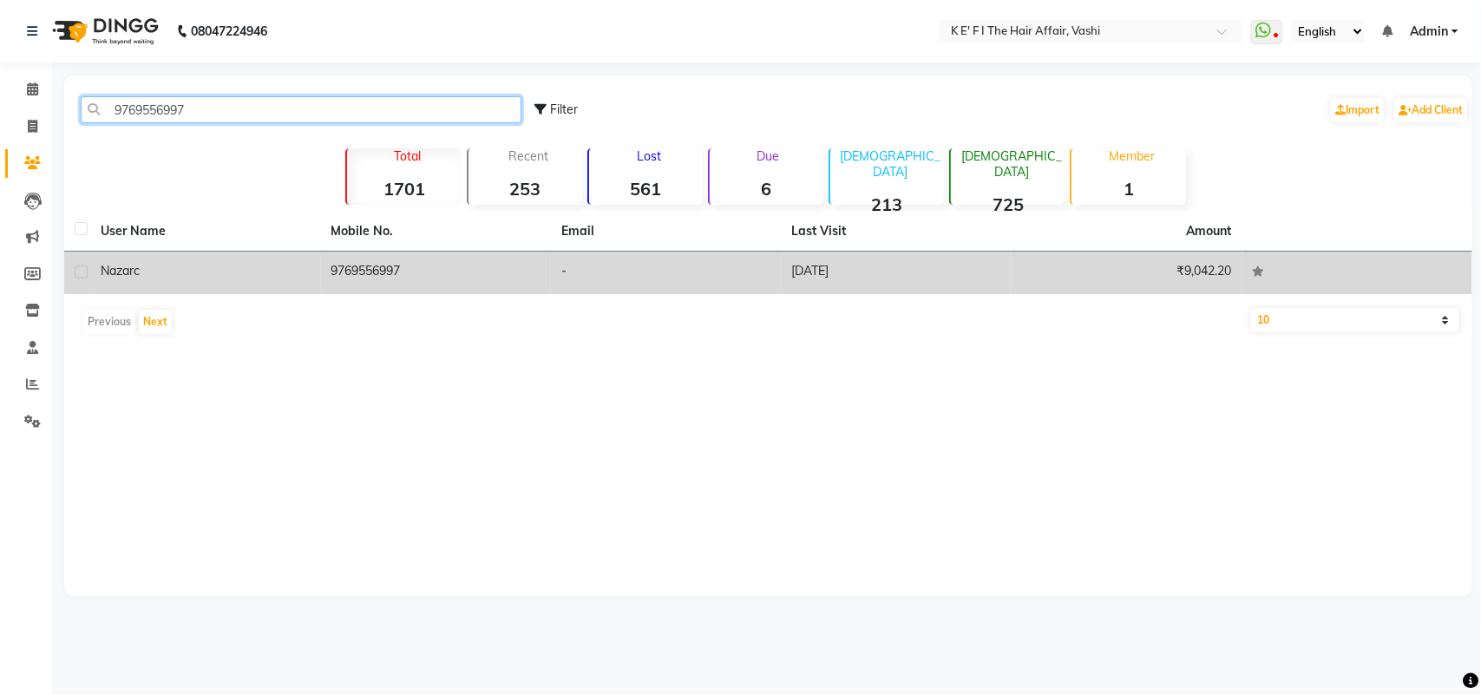
type input "9769556997"
click at [180, 271] on div "nazar c" at bounding box center [206, 271] width 210 height 18
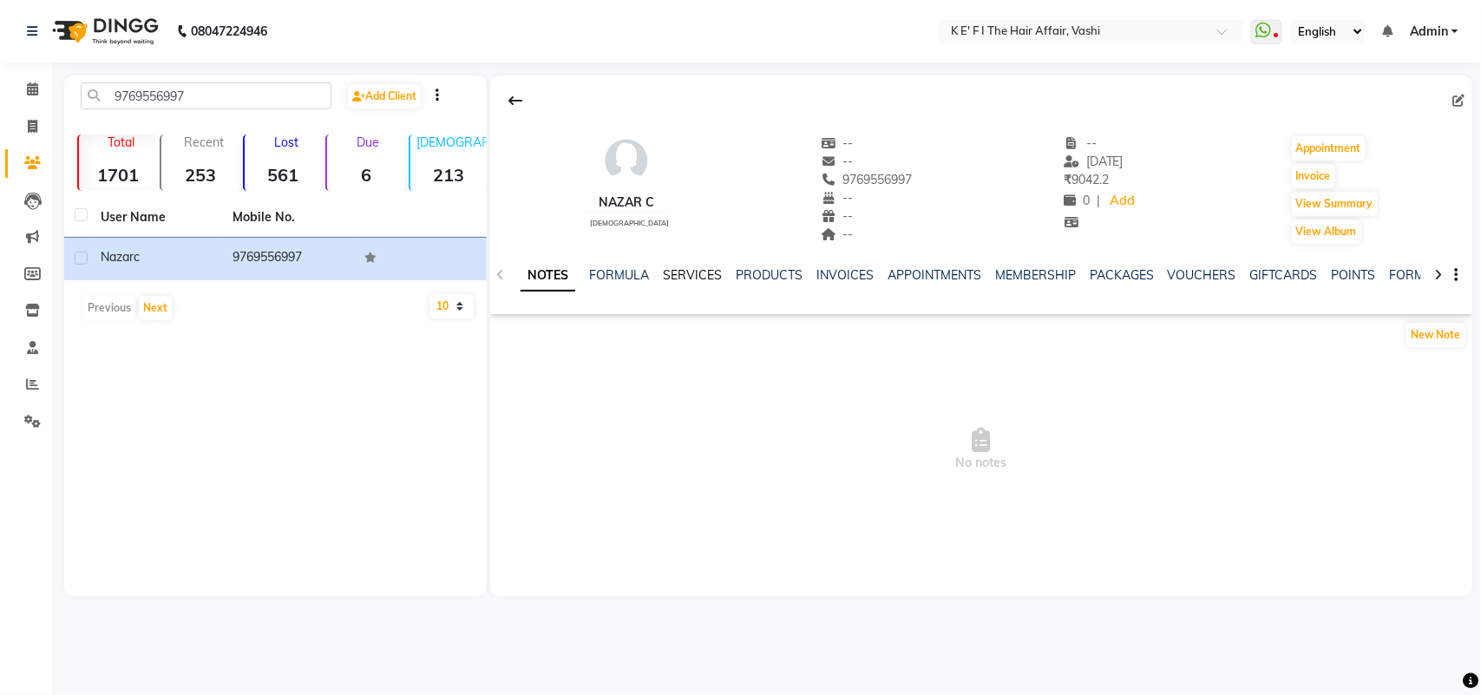
click at [700, 271] on link "SERVICES" at bounding box center [692, 275] width 59 height 16
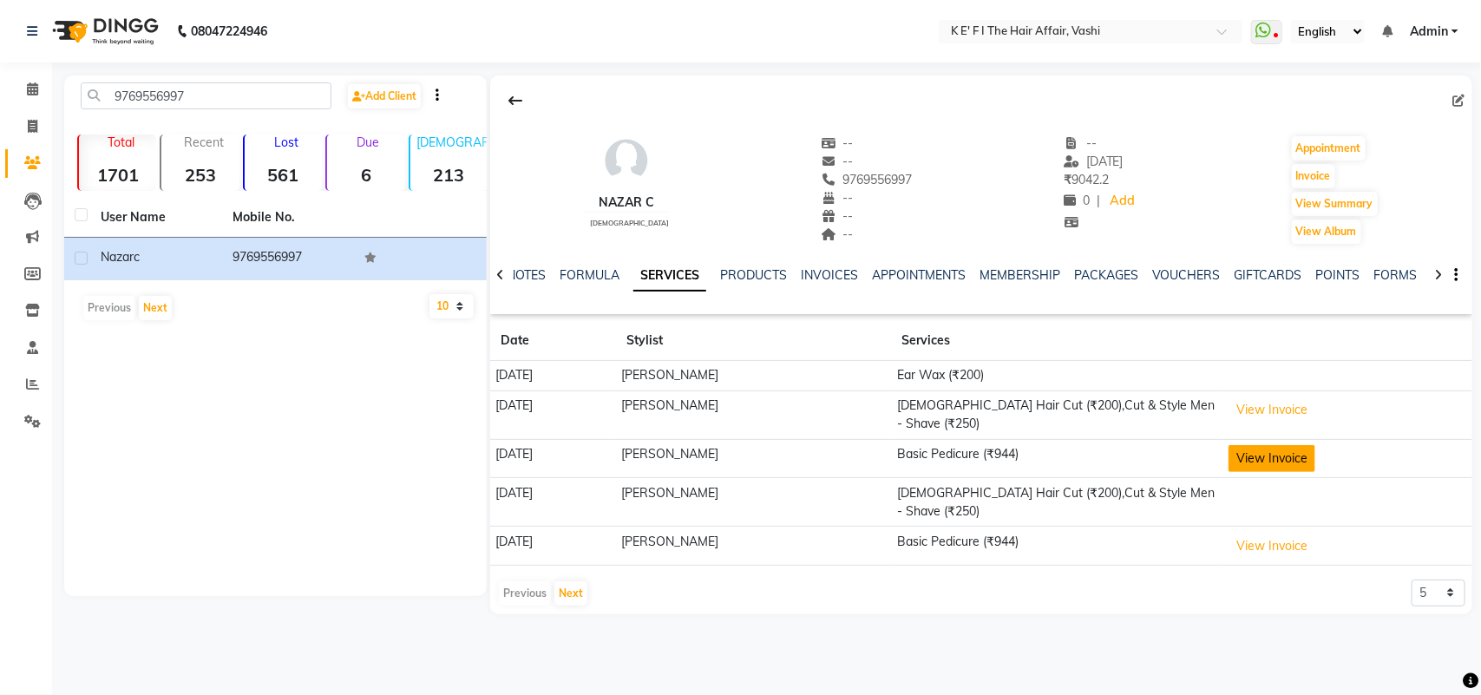
click at [1278, 445] on button "View Invoice" at bounding box center [1272, 458] width 87 height 27
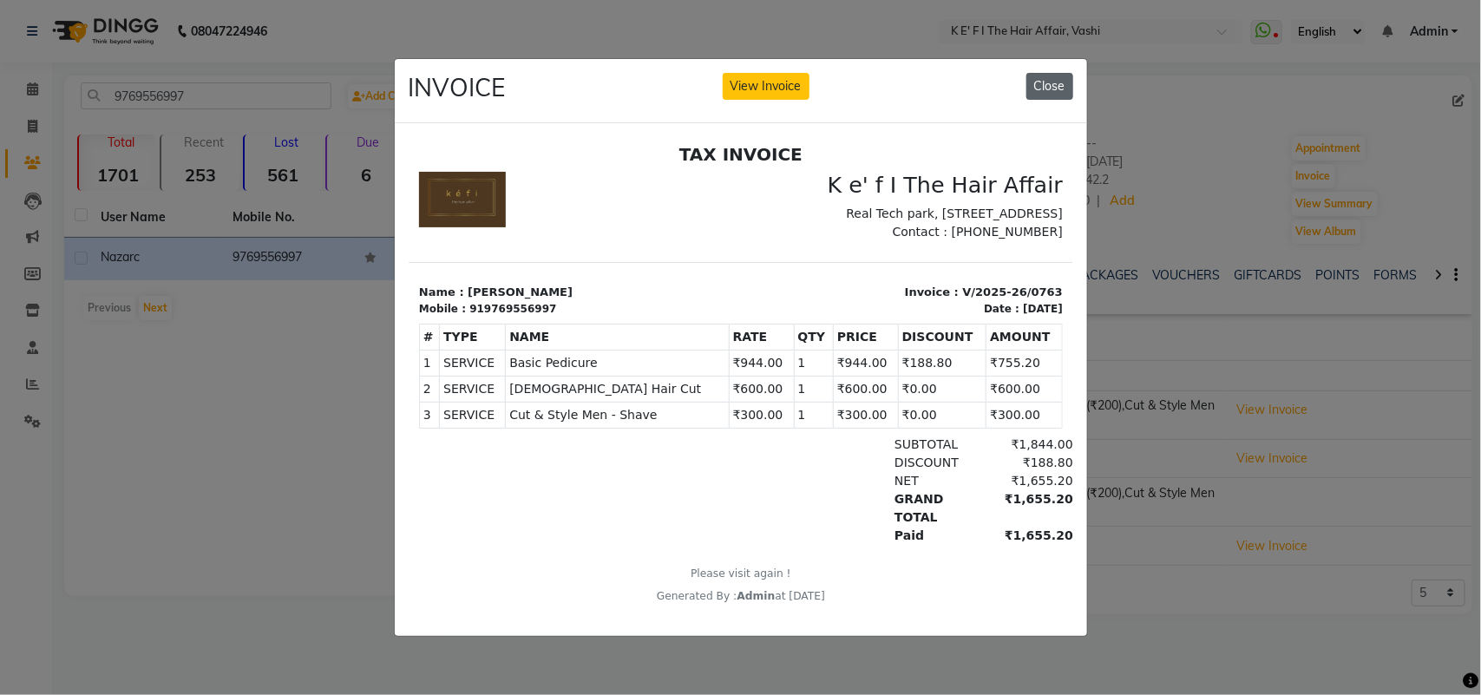
click at [1054, 75] on button "Close" at bounding box center [1050, 86] width 47 height 27
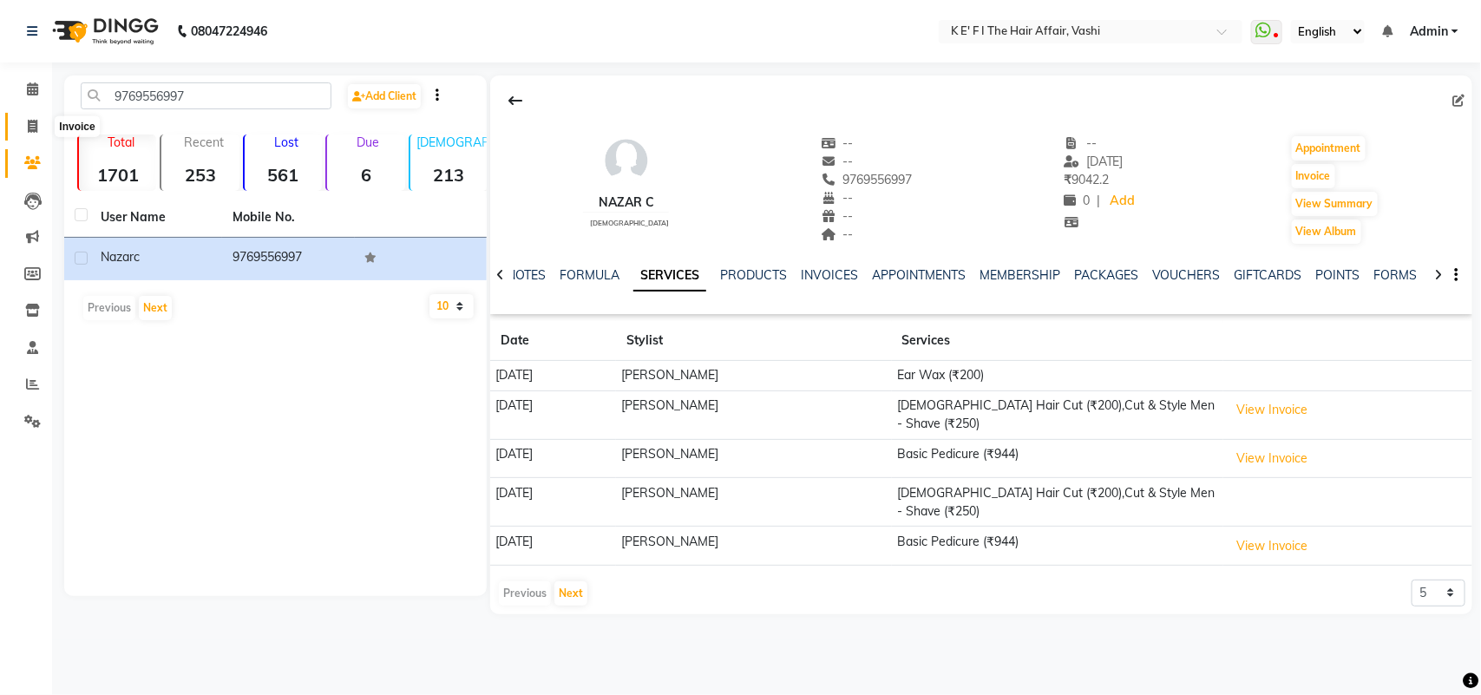
click at [33, 122] on icon at bounding box center [33, 126] width 10 height 13
select select "6025"
select select "service"
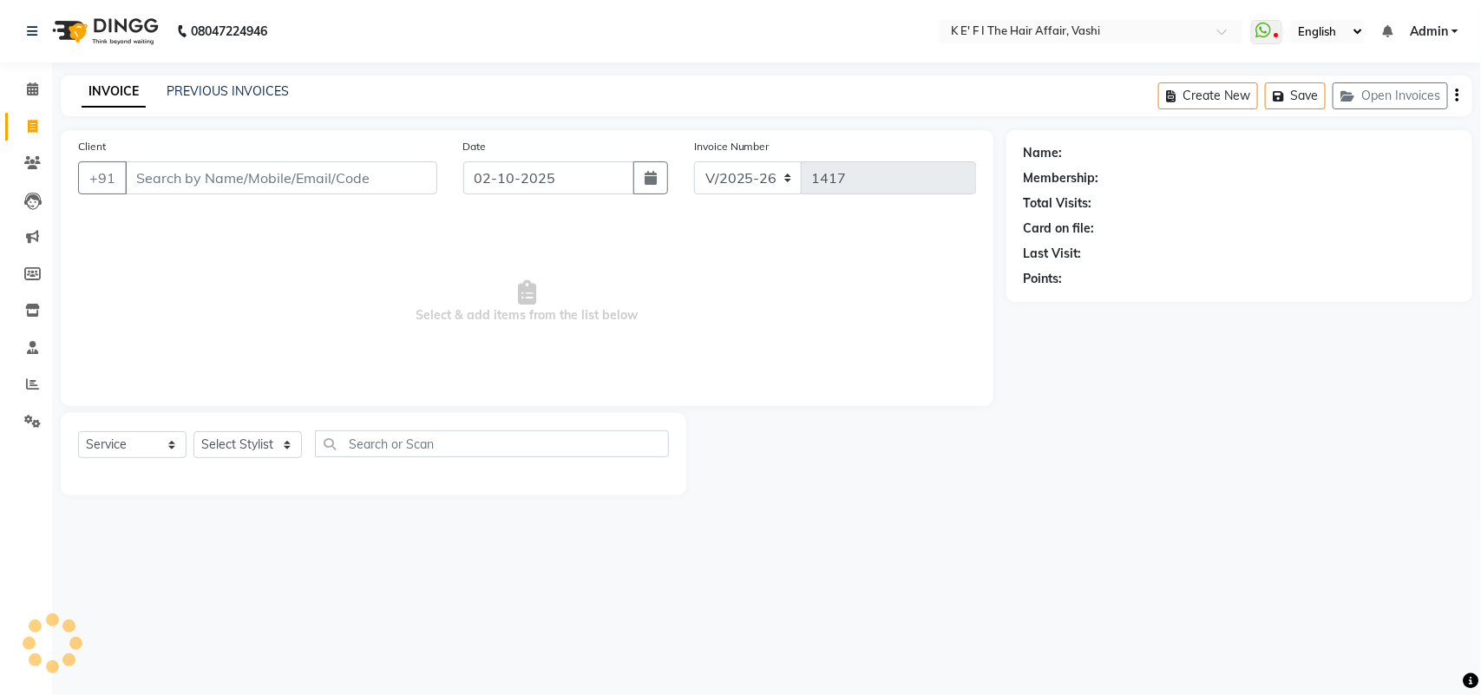
select select "43807"
